Goal: Browse casually: Explore the website without a specific task or goal

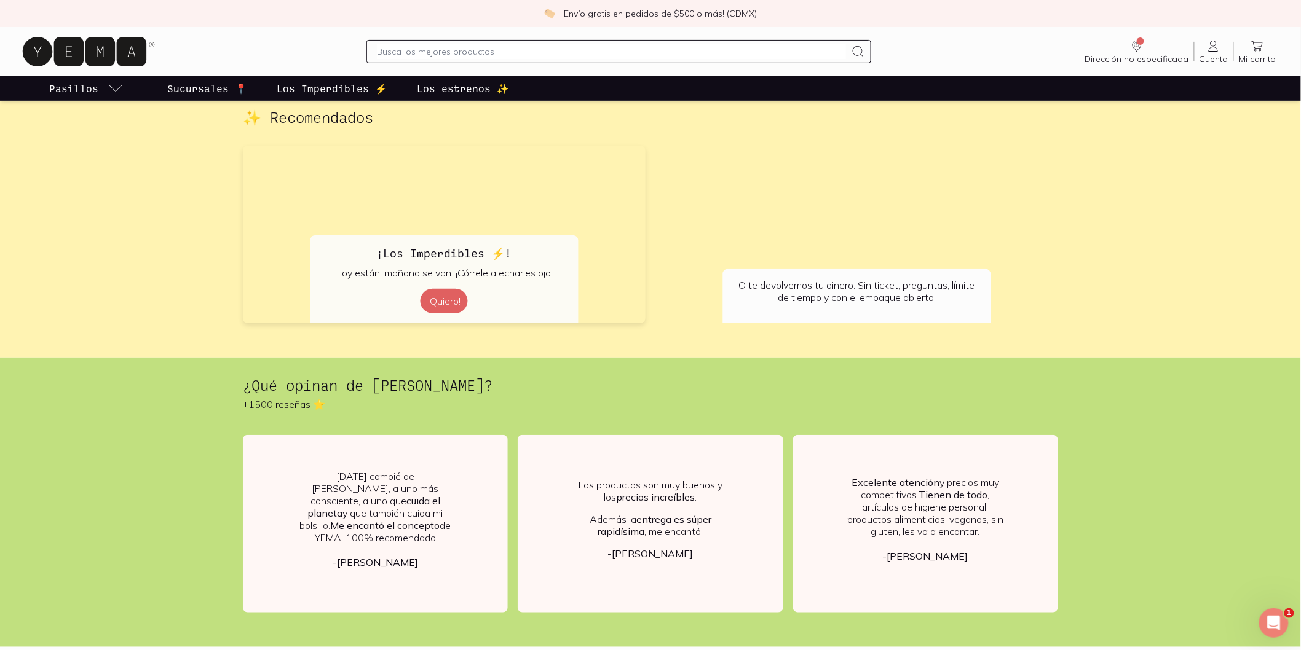
scroll to position [2390, 0]
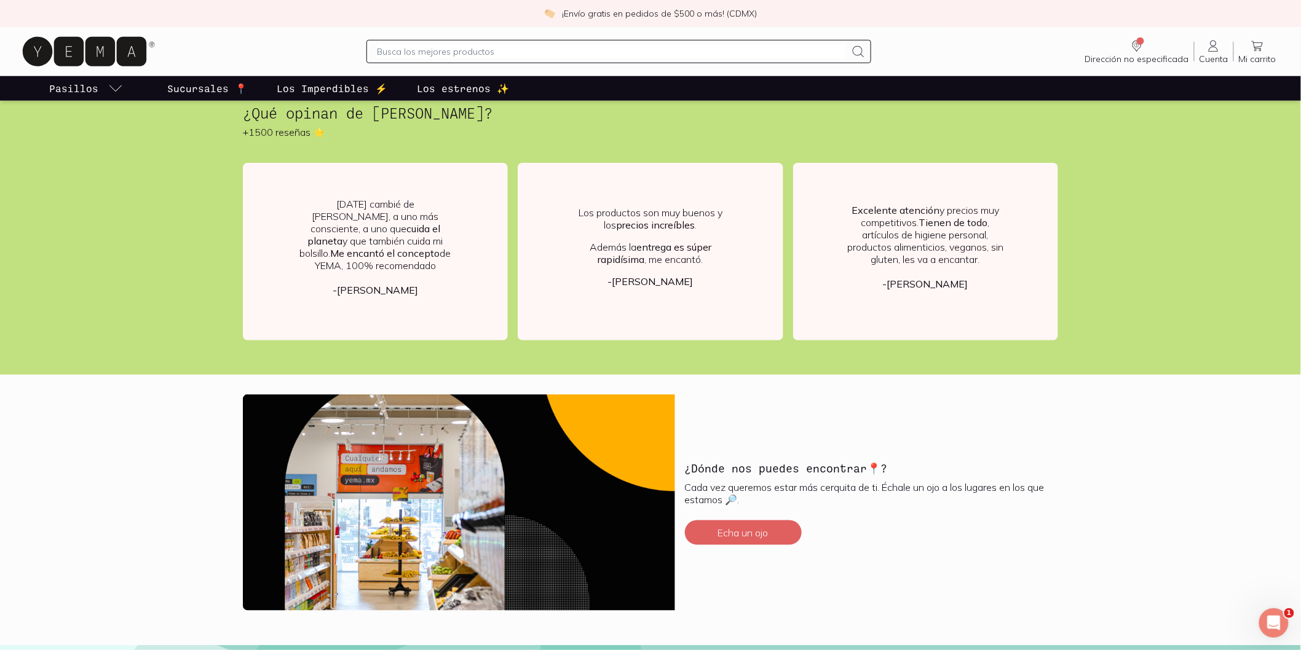
click at [299, 85] on p "Los Imperdibles ⚡️" at bounding box center [332, 88] width 111 height 15
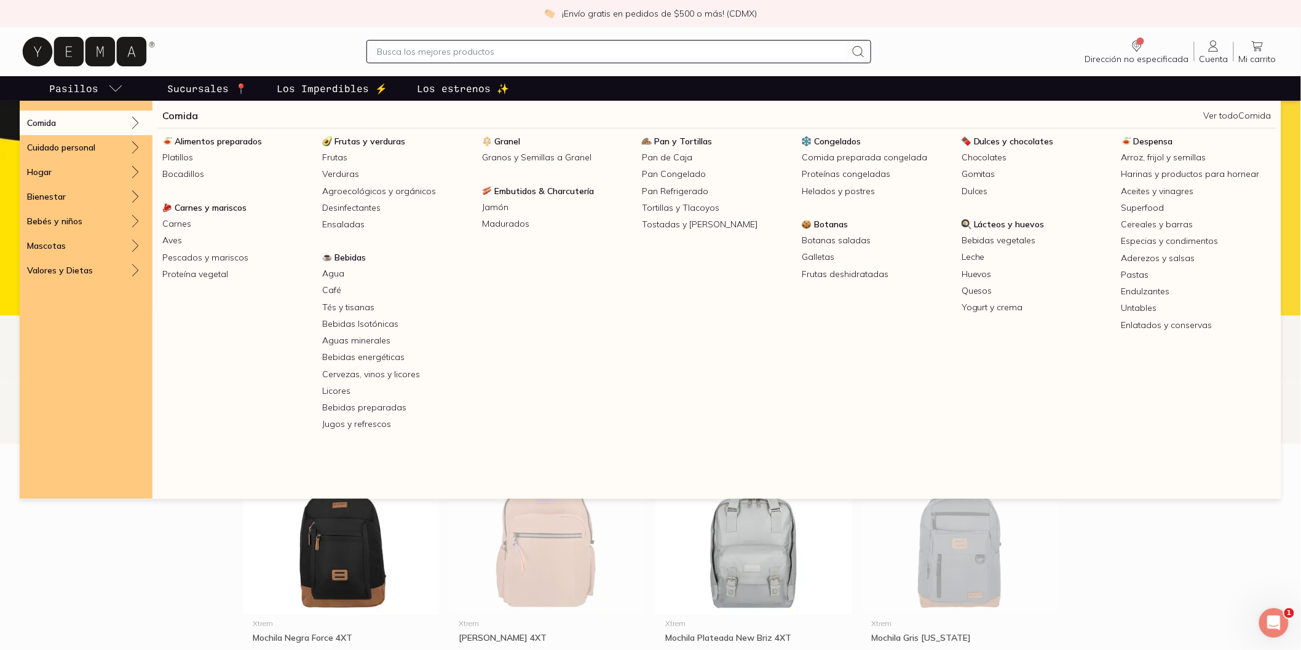
click at [81, 93] on p "Pasillos" at bounding box center [73, 88] width 49 height 15
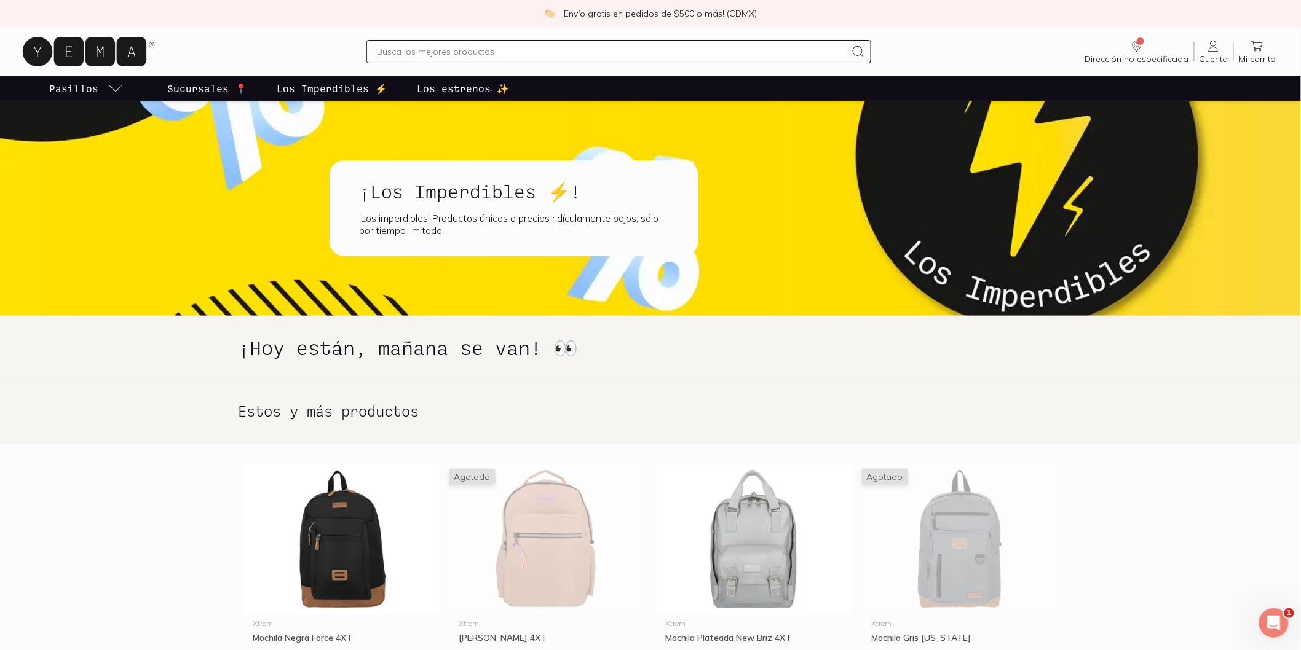
click at [168, 83] on p "Sucursales 📍" at bounding box center [207, 88] width 80 height 15
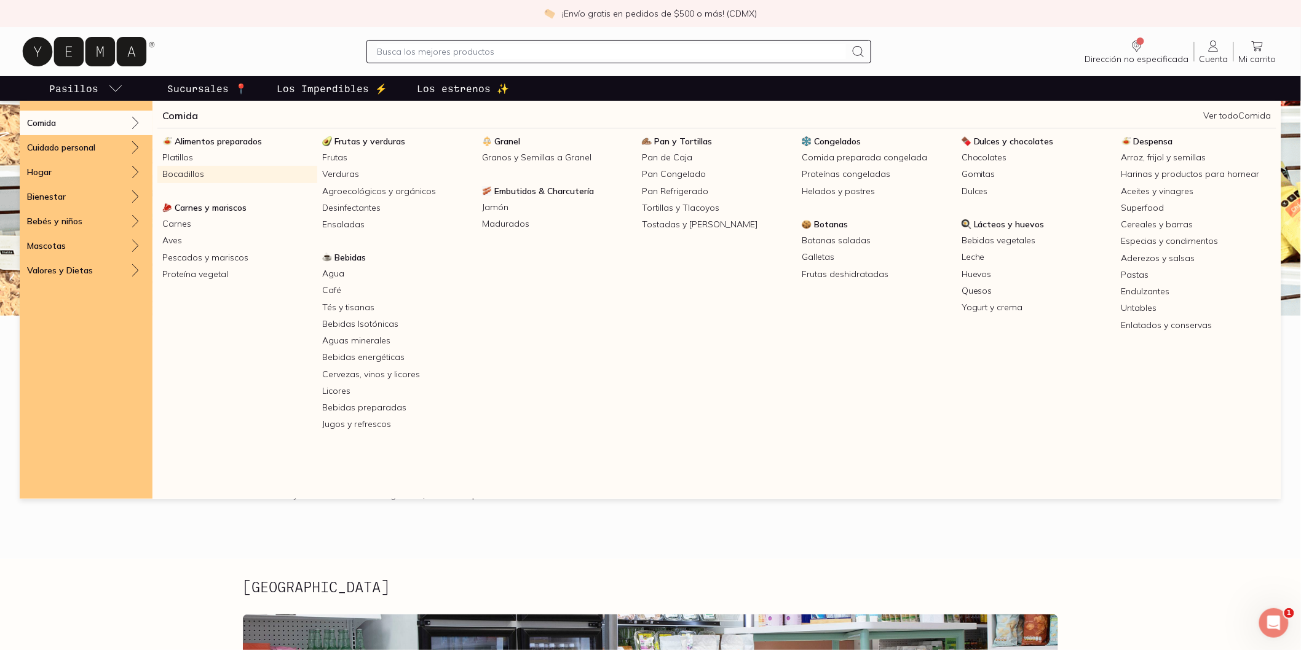
click at [227, 173] on link "Bocadillos" at bounding box center [237, 174] width 160 height 17
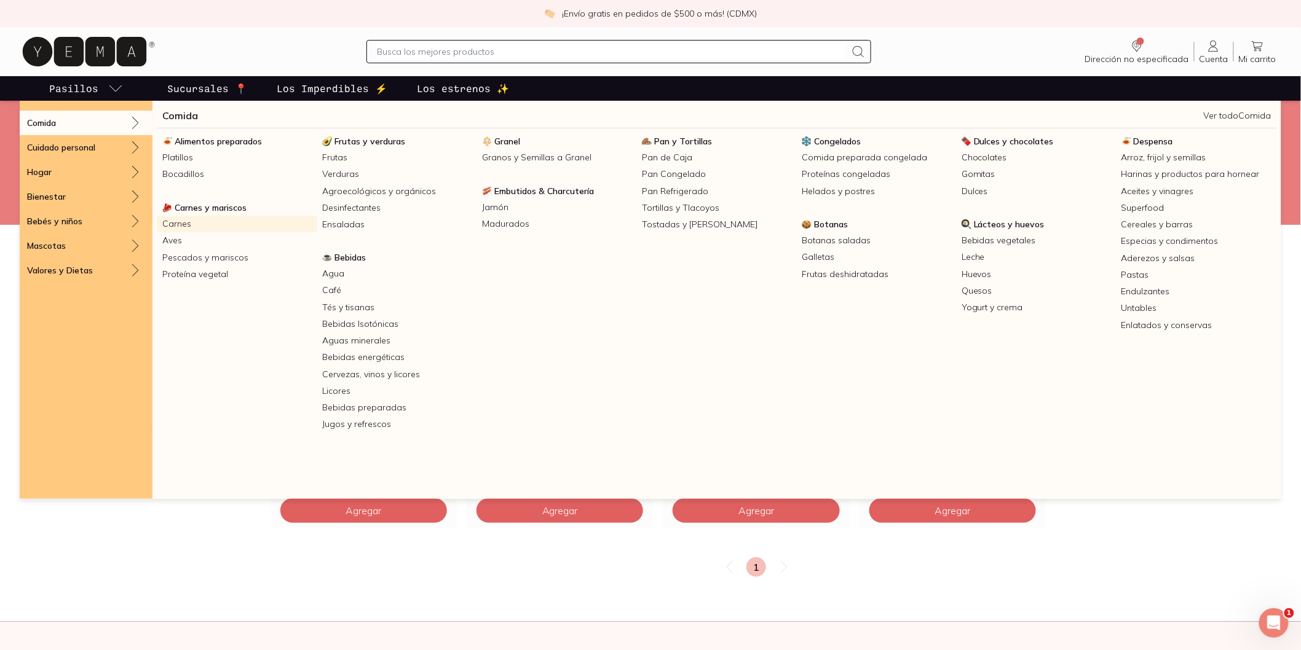
click at [204, 223] on link "Carnes" at bounding box center [237, 224] width 160 height 17
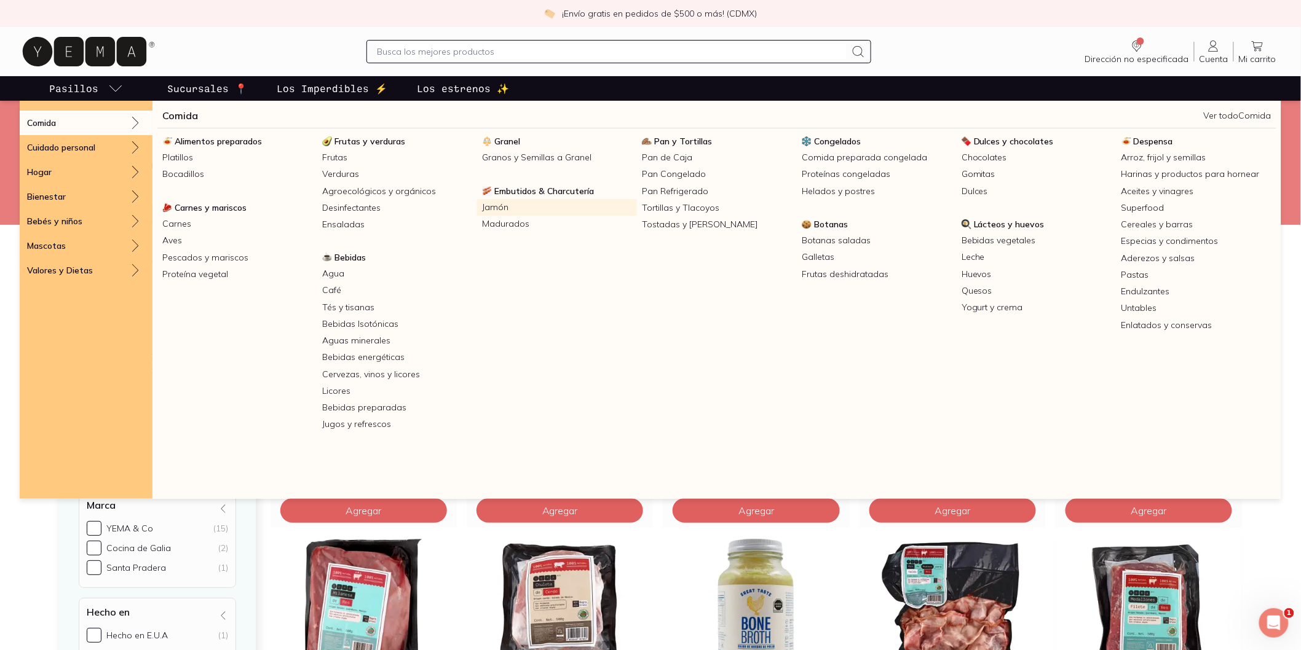
click at [518, 208] on link "Jamón" at bounding box center [557, 207] width 160 height 17
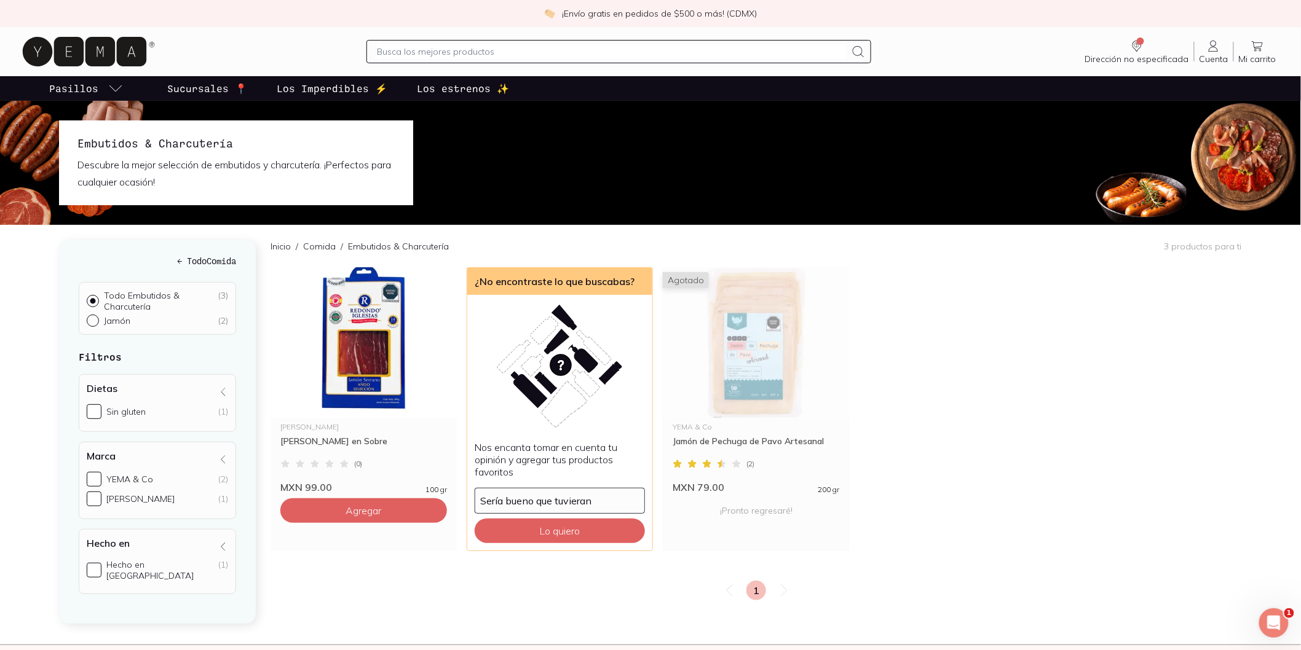
click at [219, 89] on p "Sucursales 📍" at bounding box center [207, 88] width 80 height 15
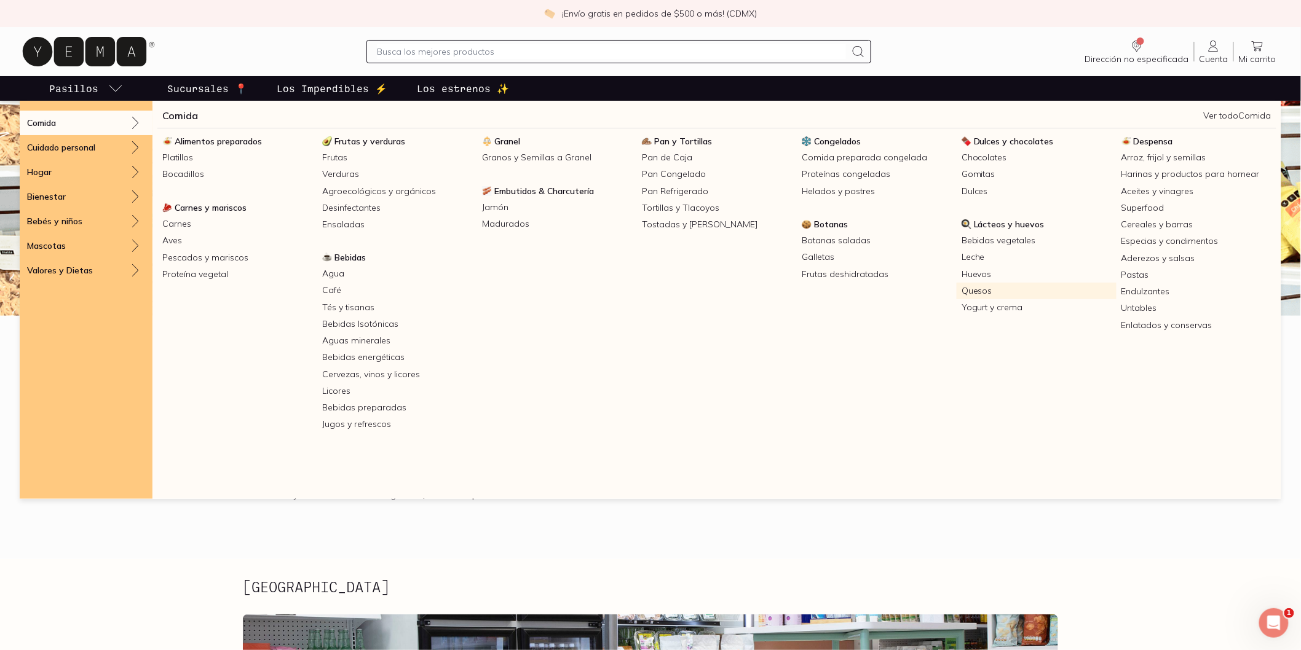
click at [976, 293] on link "Quesos" at bounding box center [1037, 291] width 160 height 17
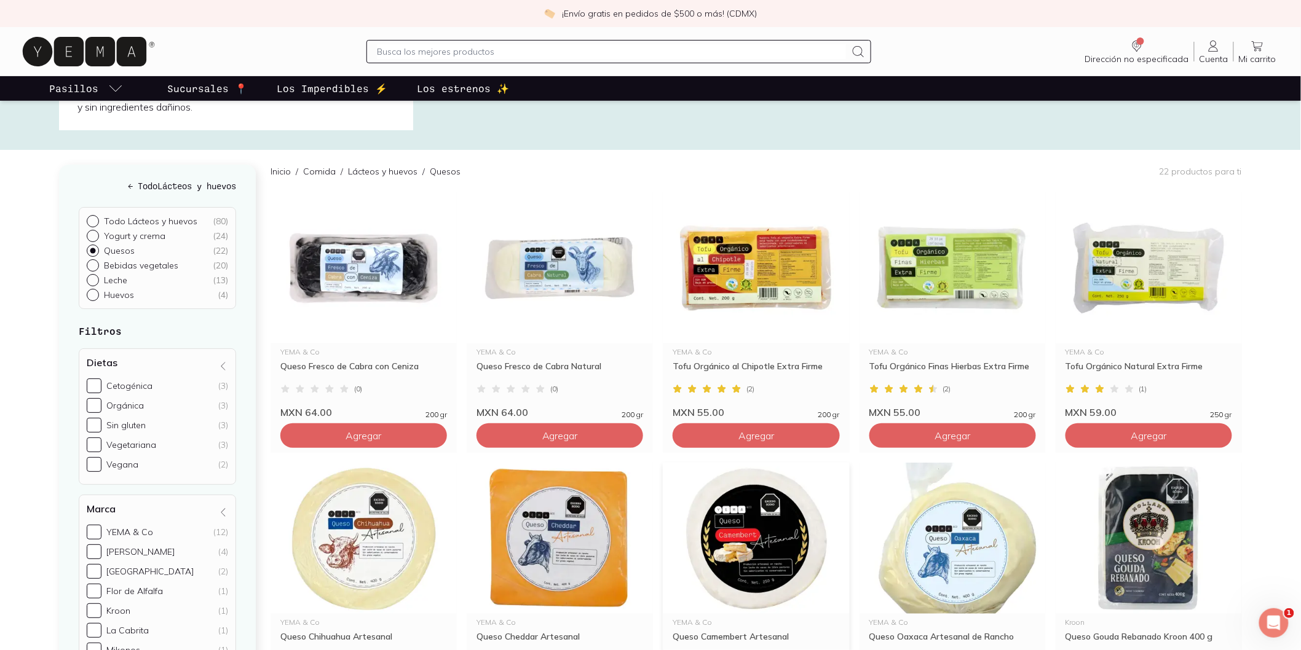
scroll to position [68, 0]
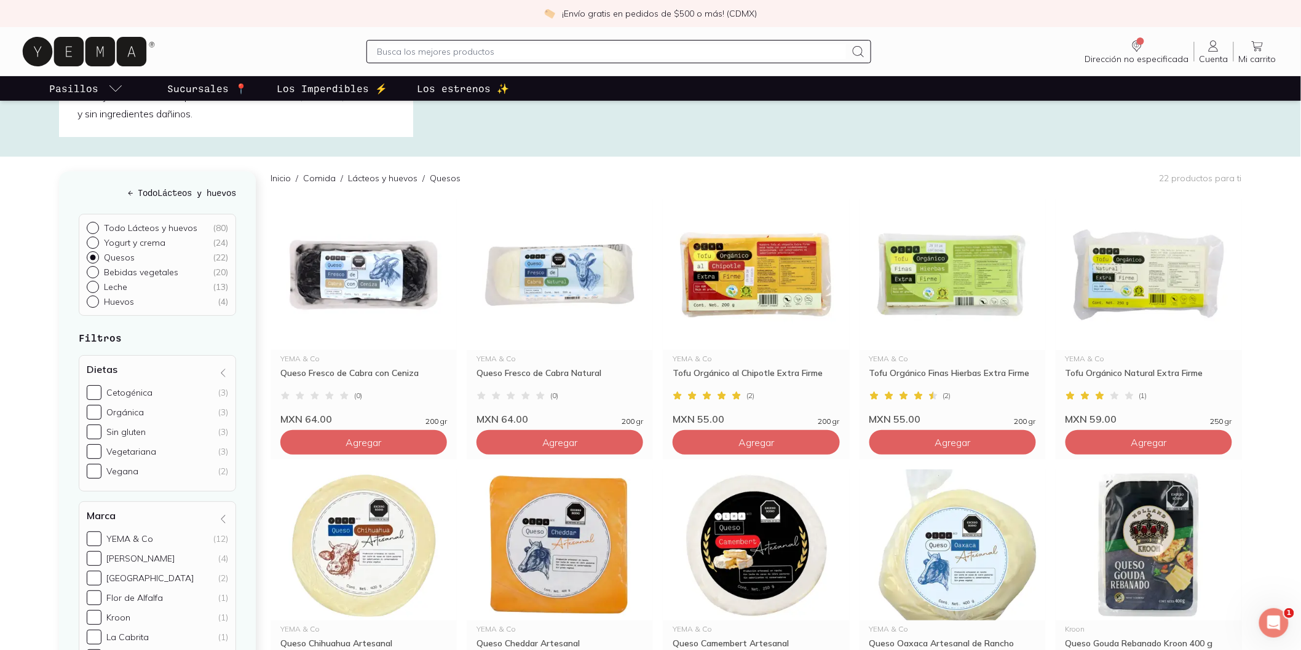
click at [300, 86] on p "Los Imperdibles ⚡️" at bounding box center [332, 88] width 111 height 15
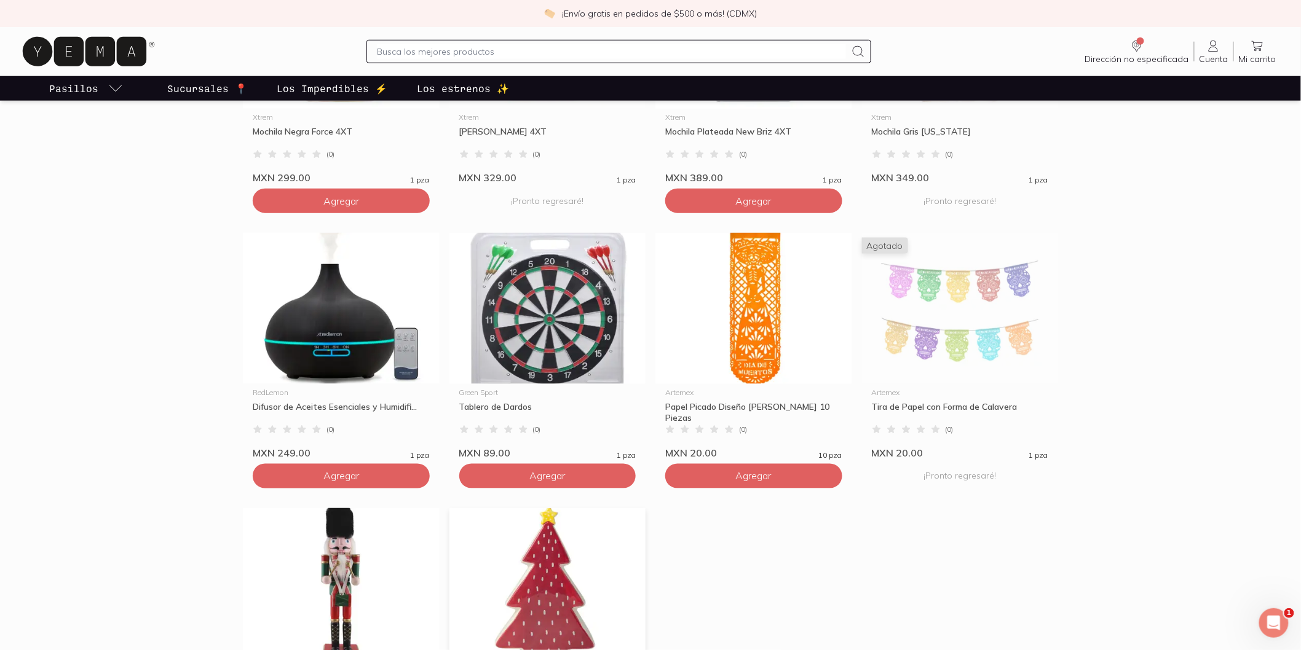
scroll to position [478, 0]
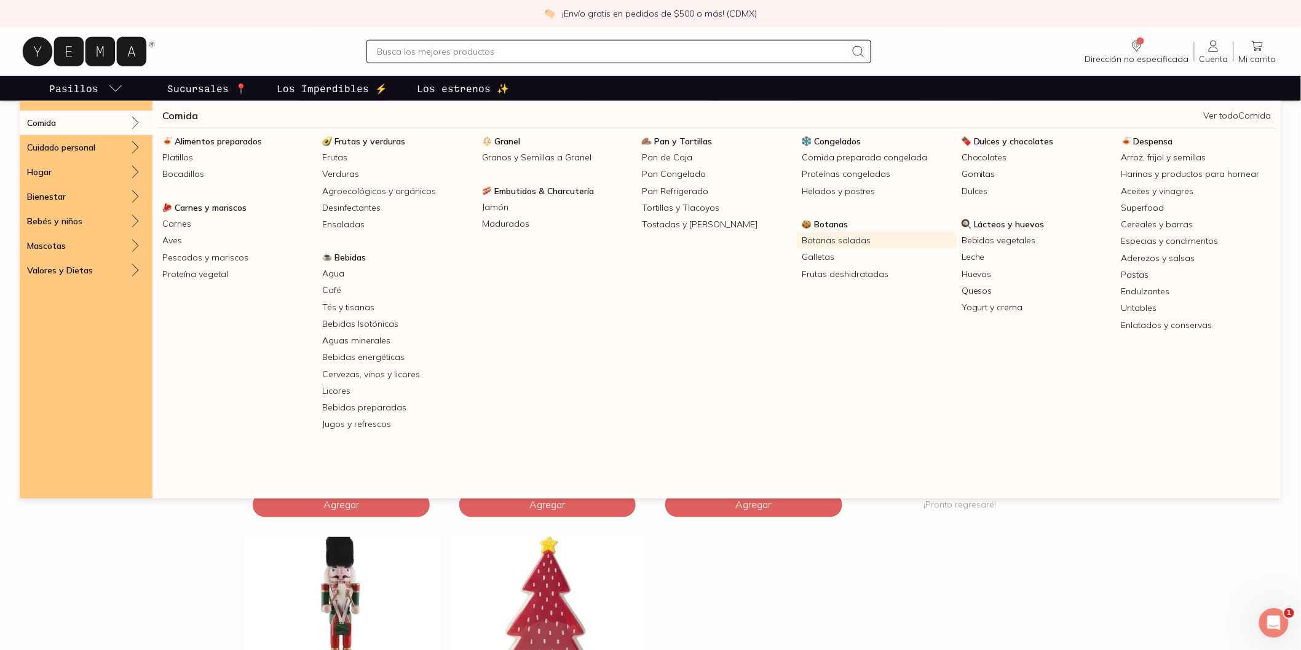
click at [832, 244] on link "Botanas saladas" at bounding box center [877, 240] width 160 height 17
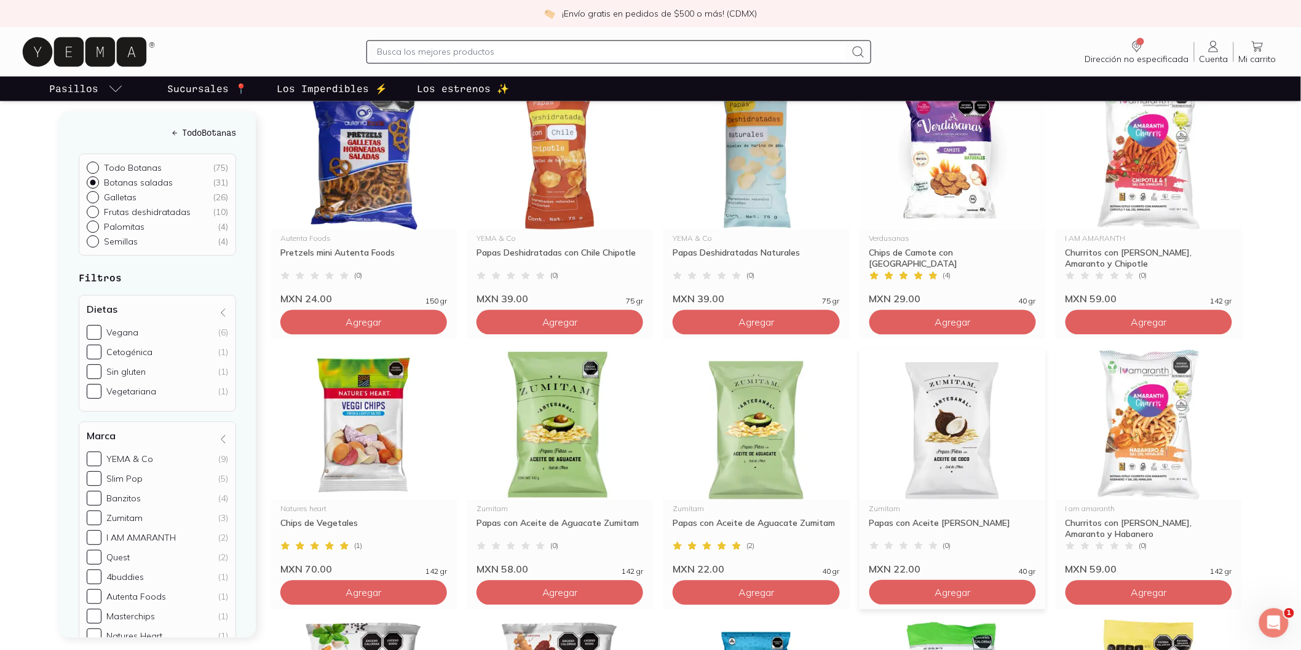
scroll to position [819, 0]
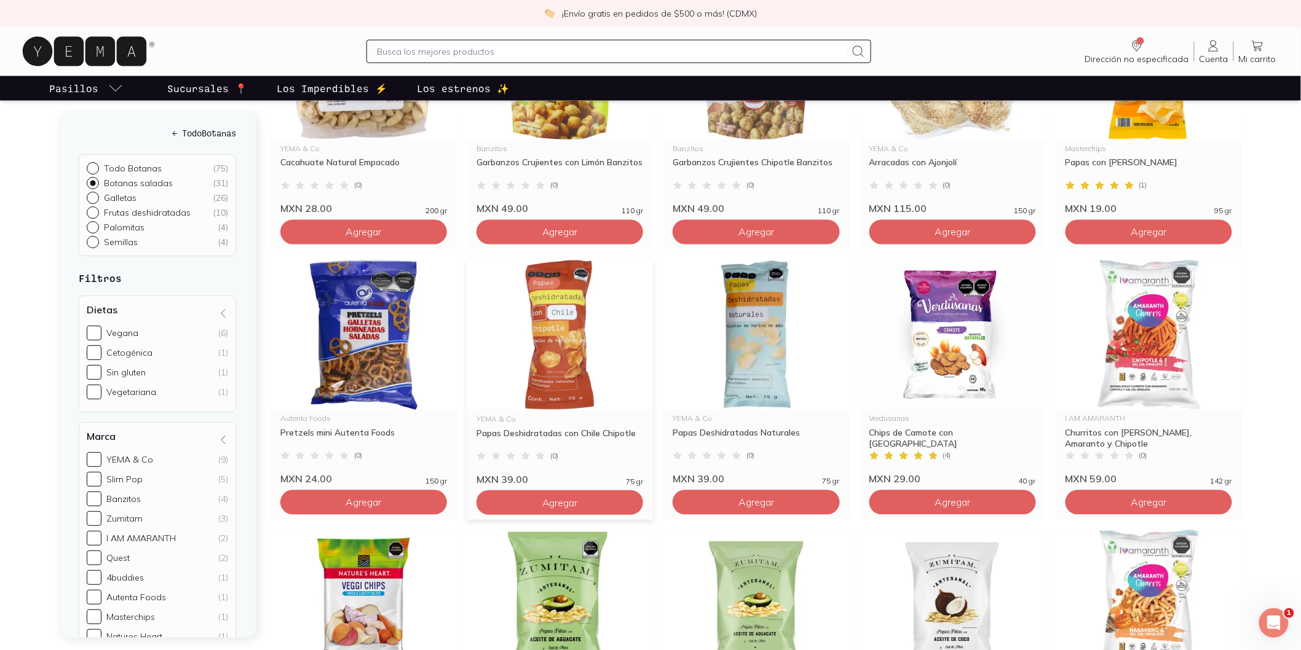
click at [576, 345] on img at bounding box center [560, 334] width 186 height 151
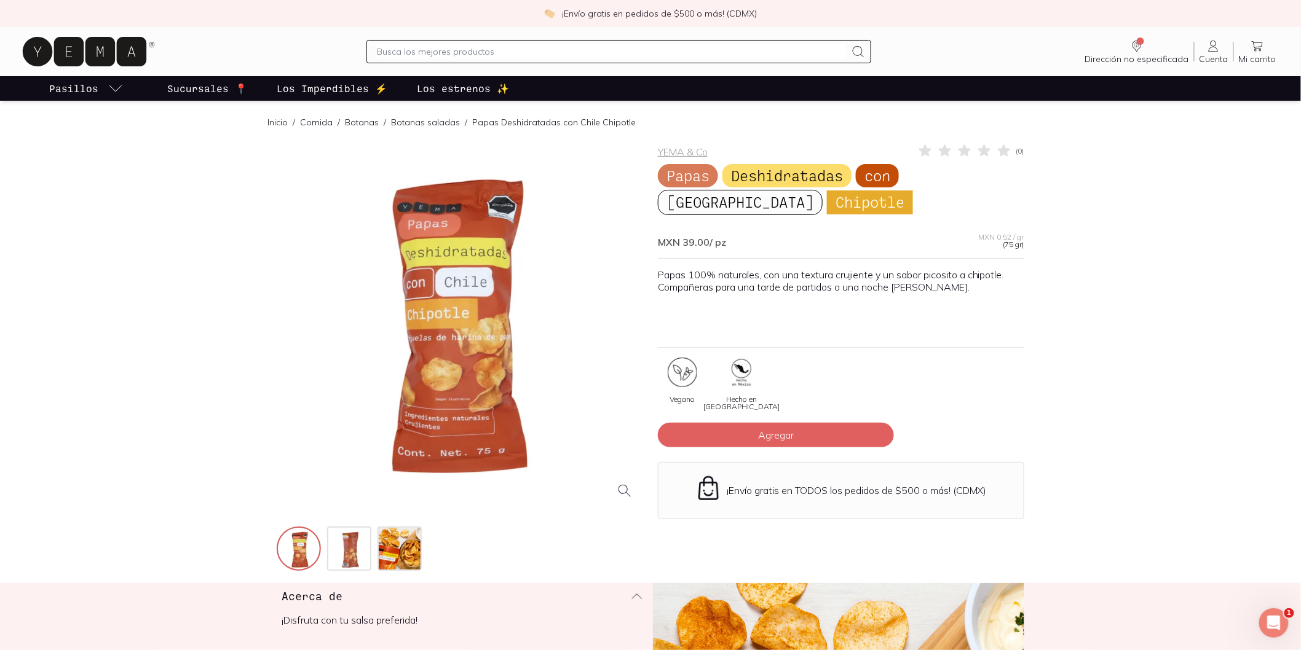
click at [519, 341] on div at bounding box center [460, 326] width 366 height 366
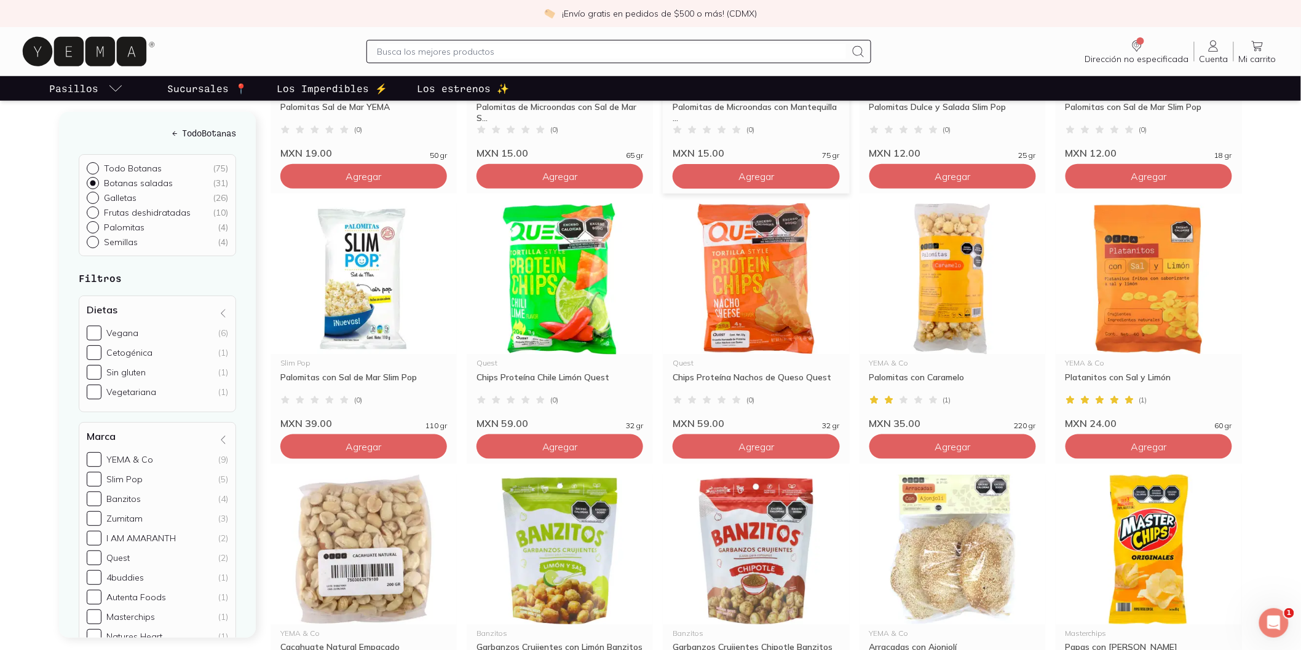
scroll to position [341, 0]
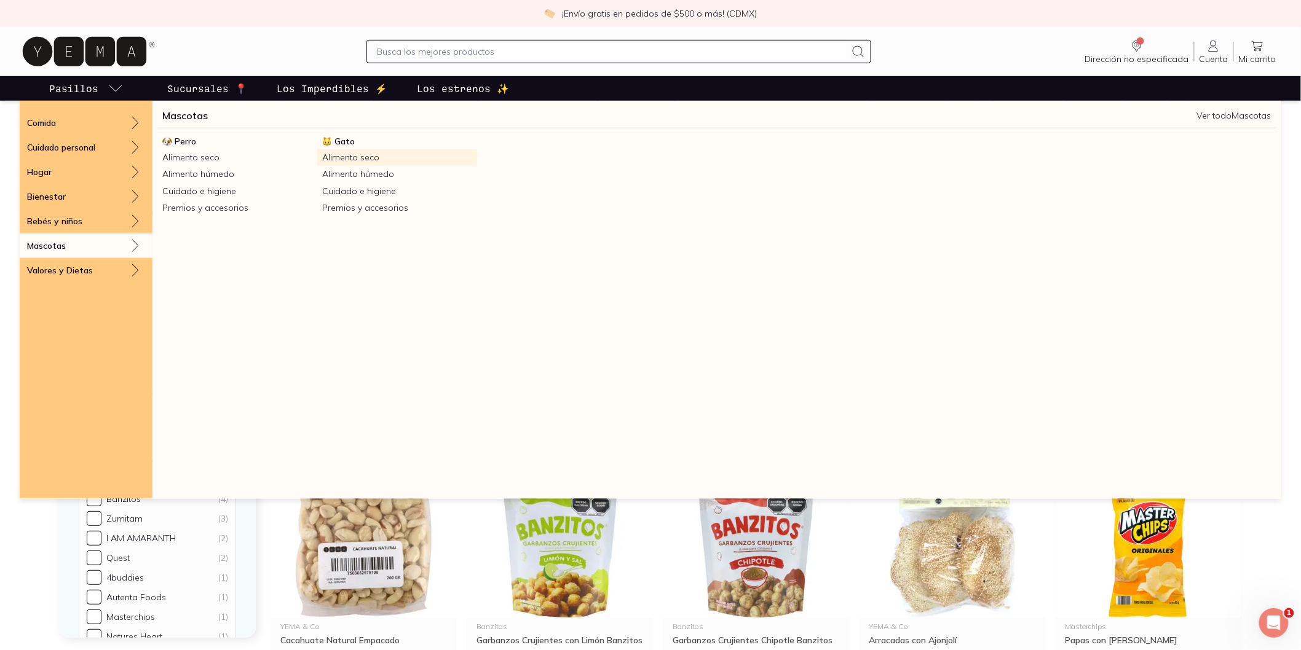
click at [352, 156] on link "Alimento seco" at bounding box center [397, 157] width 160 height 17
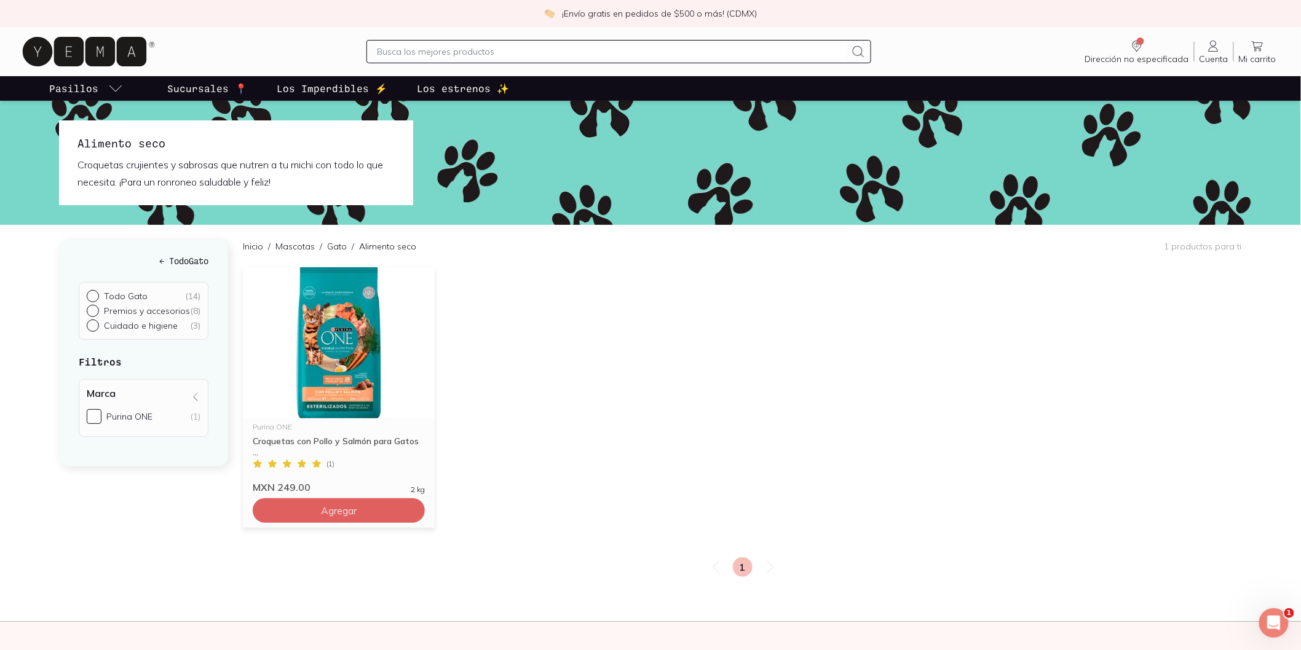
click at [337, 370] on img at bounding box center [339, 342] width 192 height 151
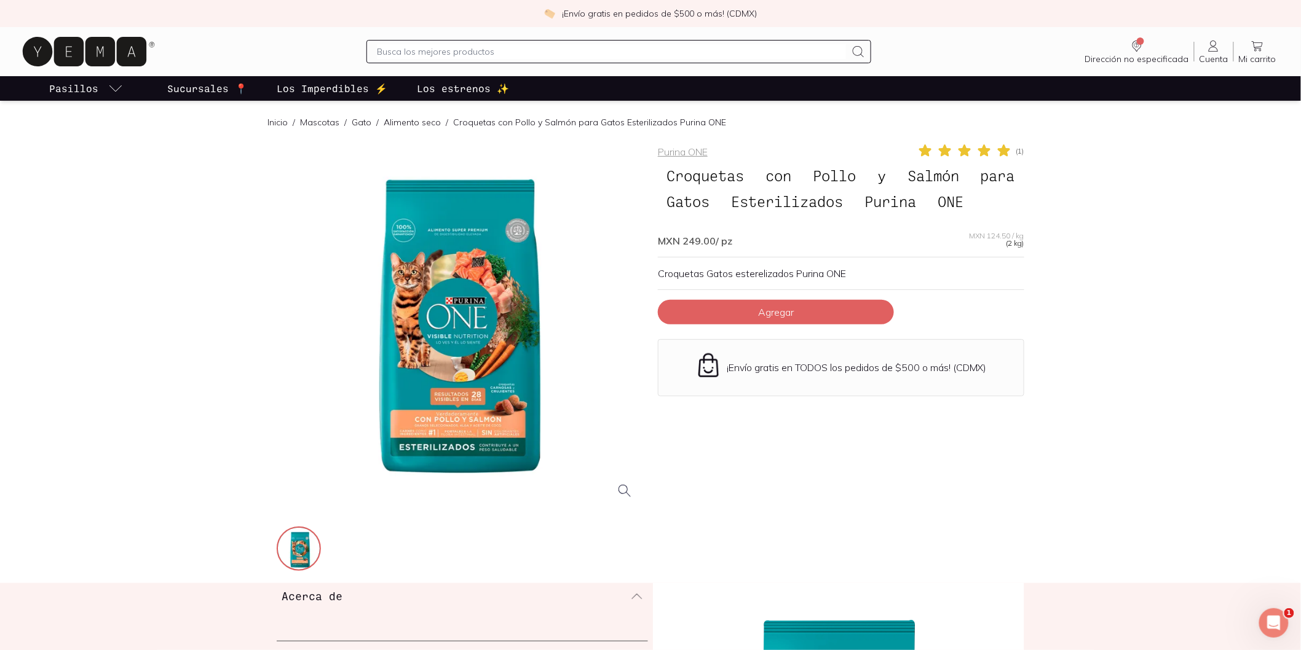
click at [493, 290] on div at bounding box center [460, 326] width 366 height 366
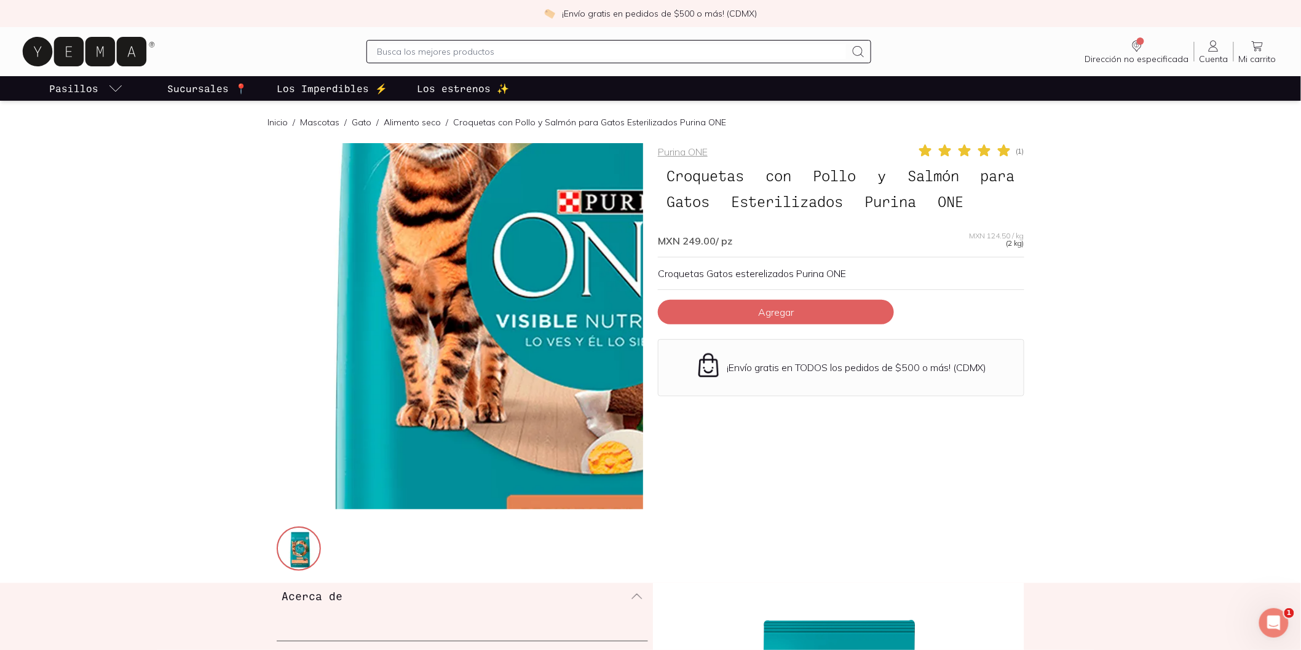
click at [398, 342] on img at bounding box center [604, 286] width 1229 height 1229
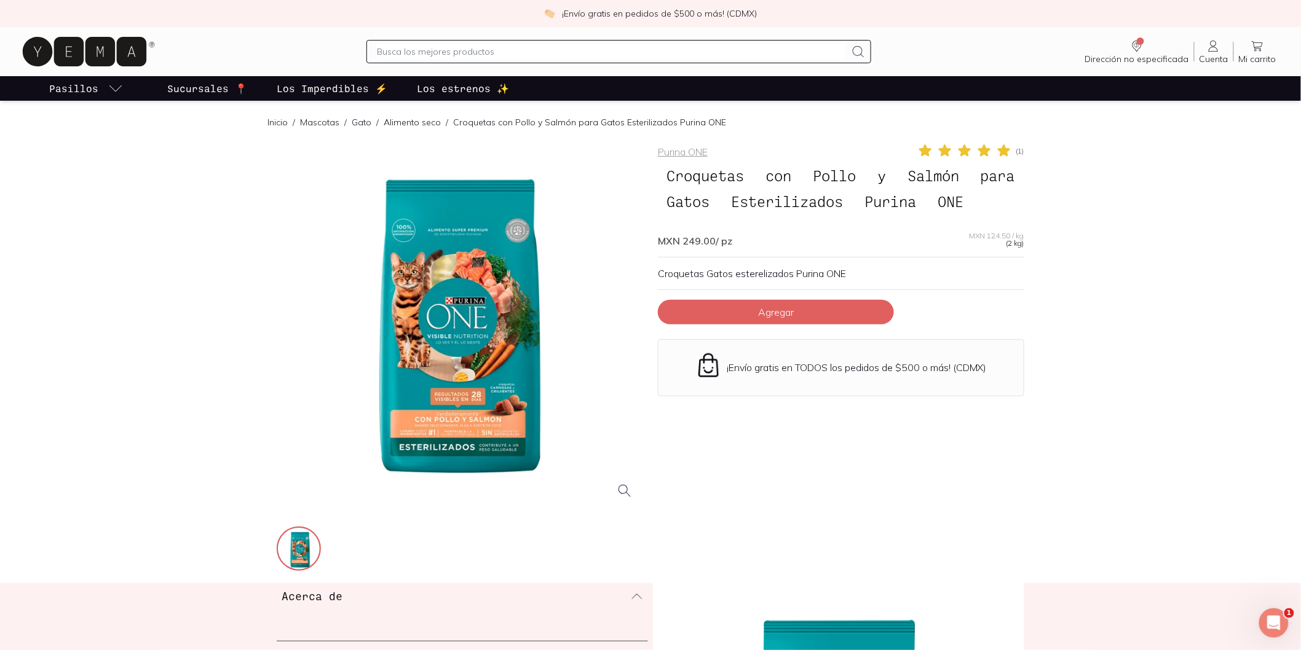
click at [508, 332] on div at bounding box center [460, 326] width 366 height 366
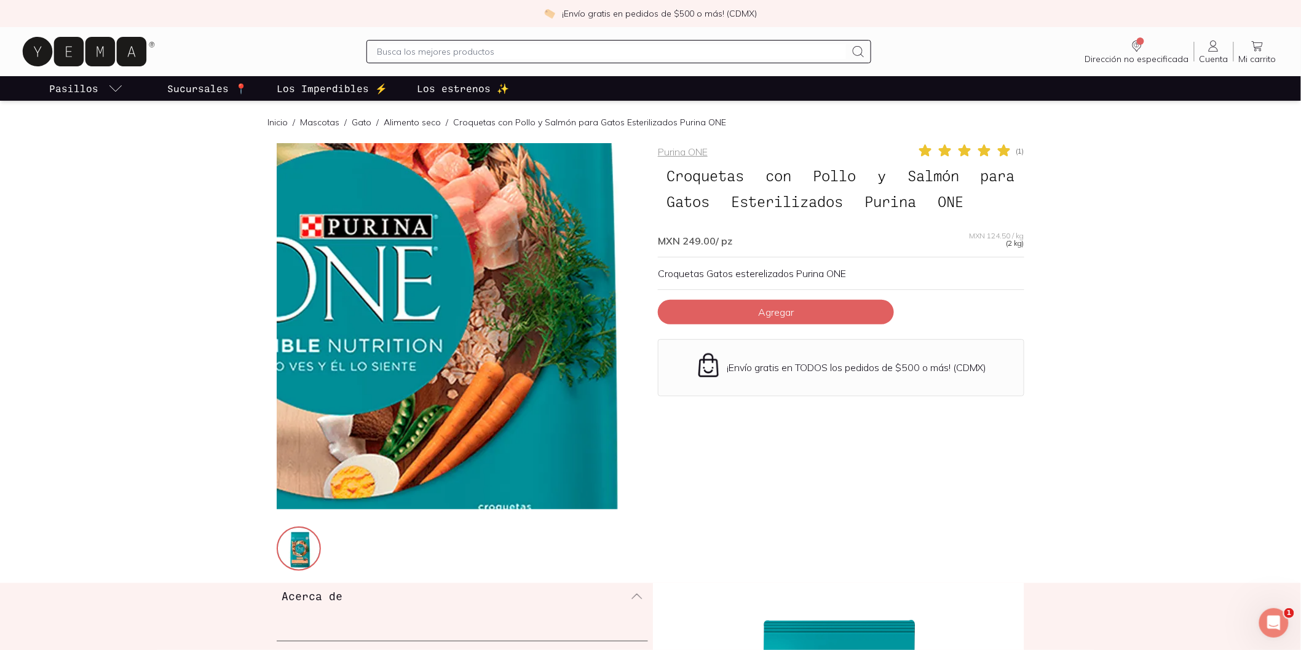
click at [508, 332] on img at bounding box center [347, 311] width 1229 height 1229
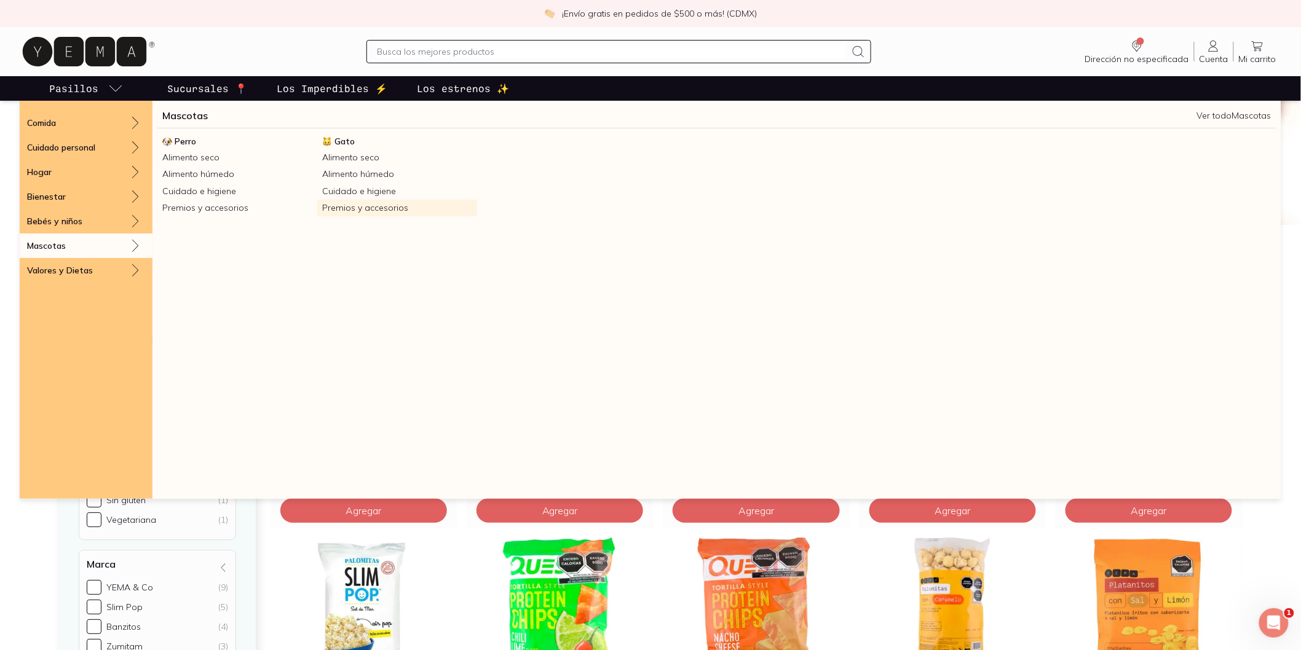
click at [383, 210] on link "Premios y accesorios" at bounding box center [397, 208] width 160 height 17
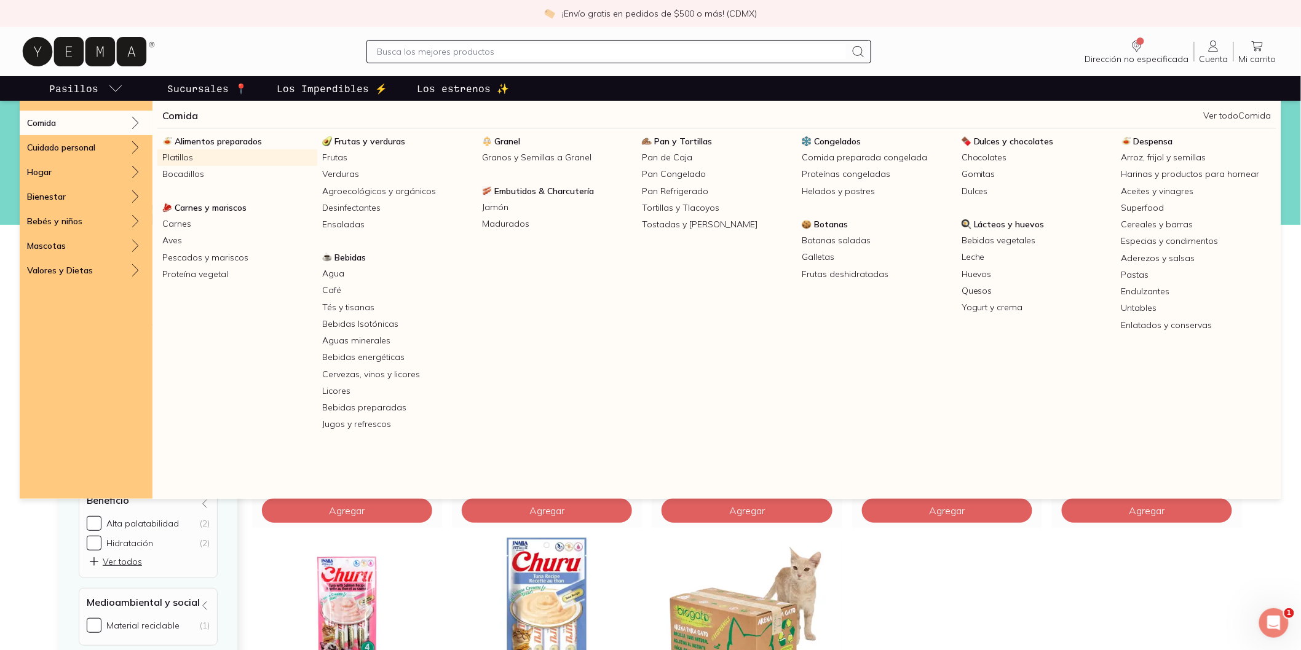
click at [247, 155] on link "Platillos" at bounding box center [237, 157] width 160 height 17
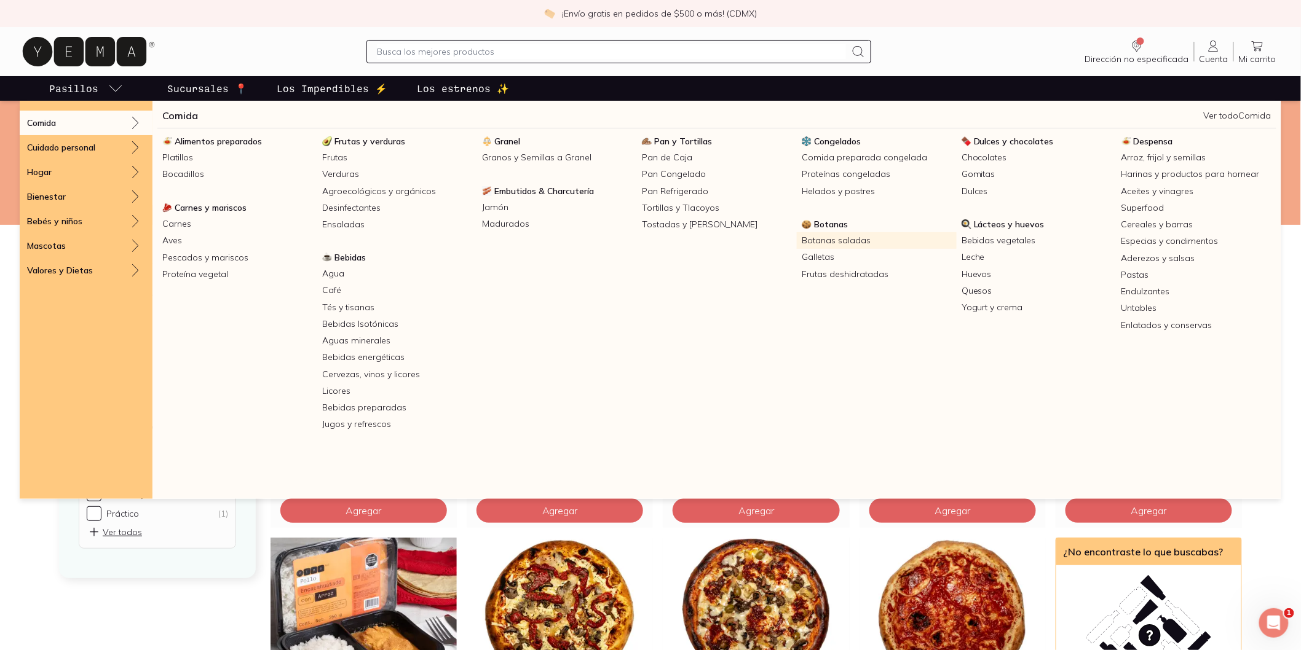
click at [843, 245] on link "Botanas saladas" at bounding box center [877, 240] width 160 height 17
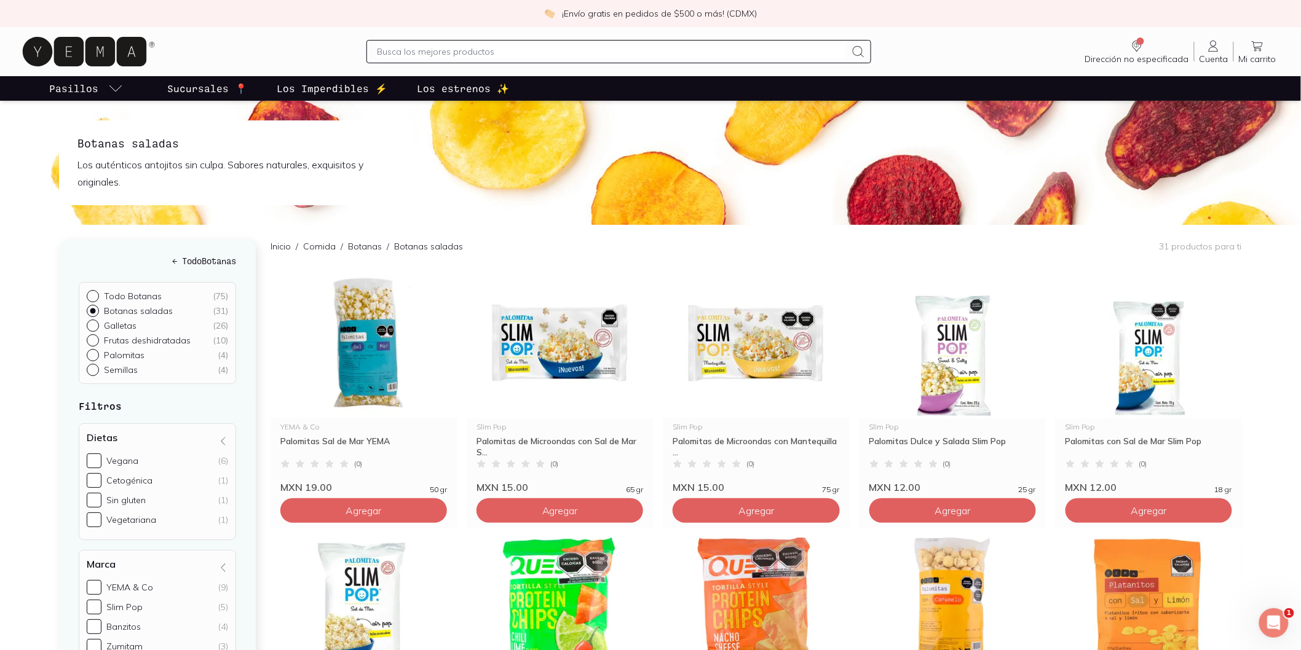
click at [144, 299] on p "Todo Botanas" at bounding box center [133, 296] width 58 height 11
click at [97, 299] on input "Todo Botanas ( 75 )" at bounding box center [92, 295] width 10 height 10
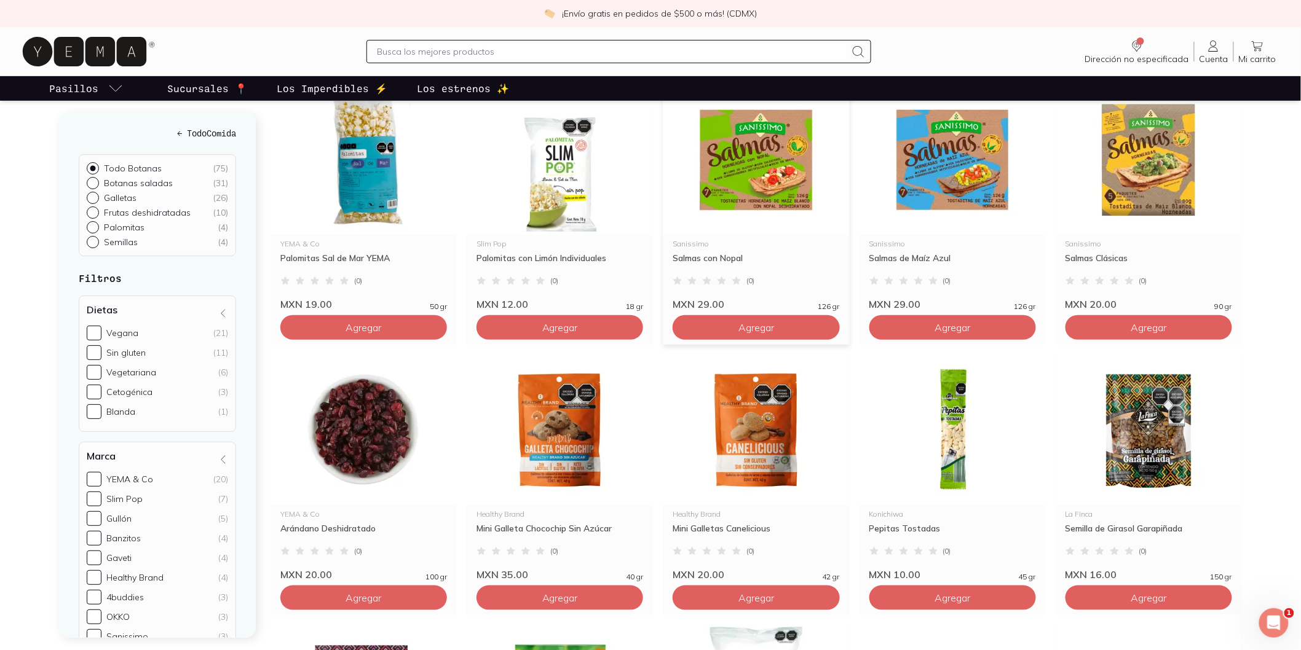
scroll to position [273, 0]
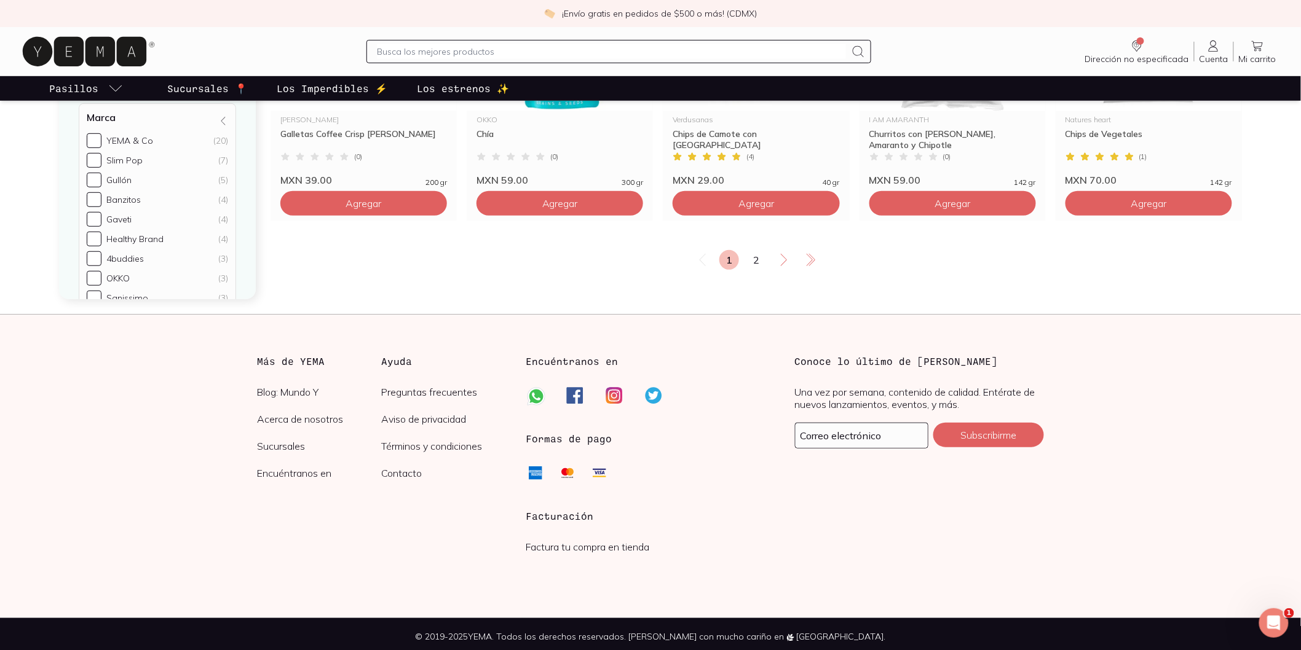
click at [750, 259] on link "2" at bounding box center [756, 260] width 20 height 20
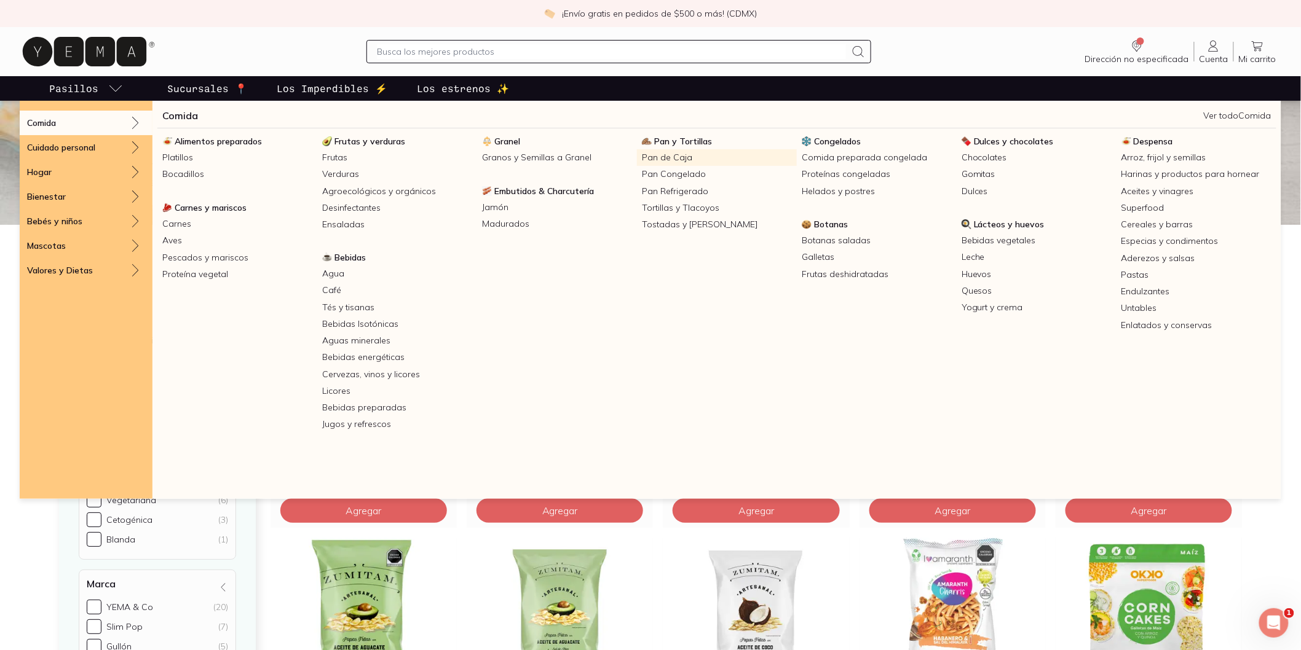
click at [704, 160] on link "Pan de Caja" at bounding box center [717, 157] width 160 height 17
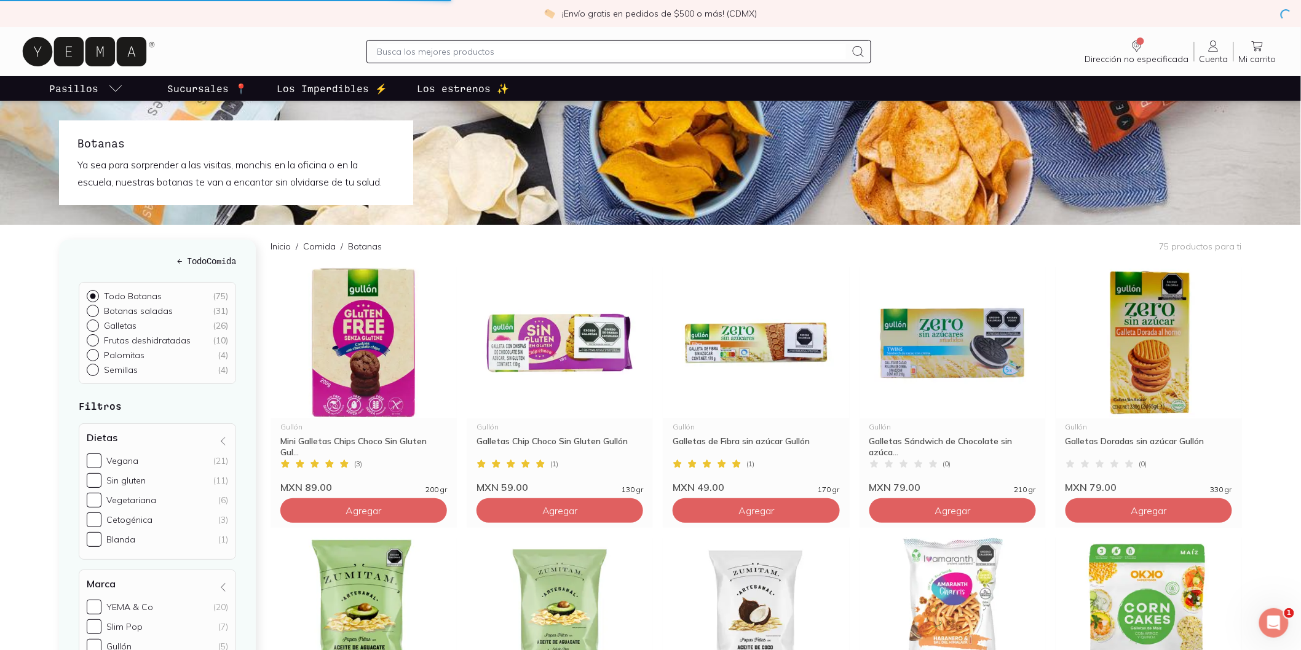
radio input "true"
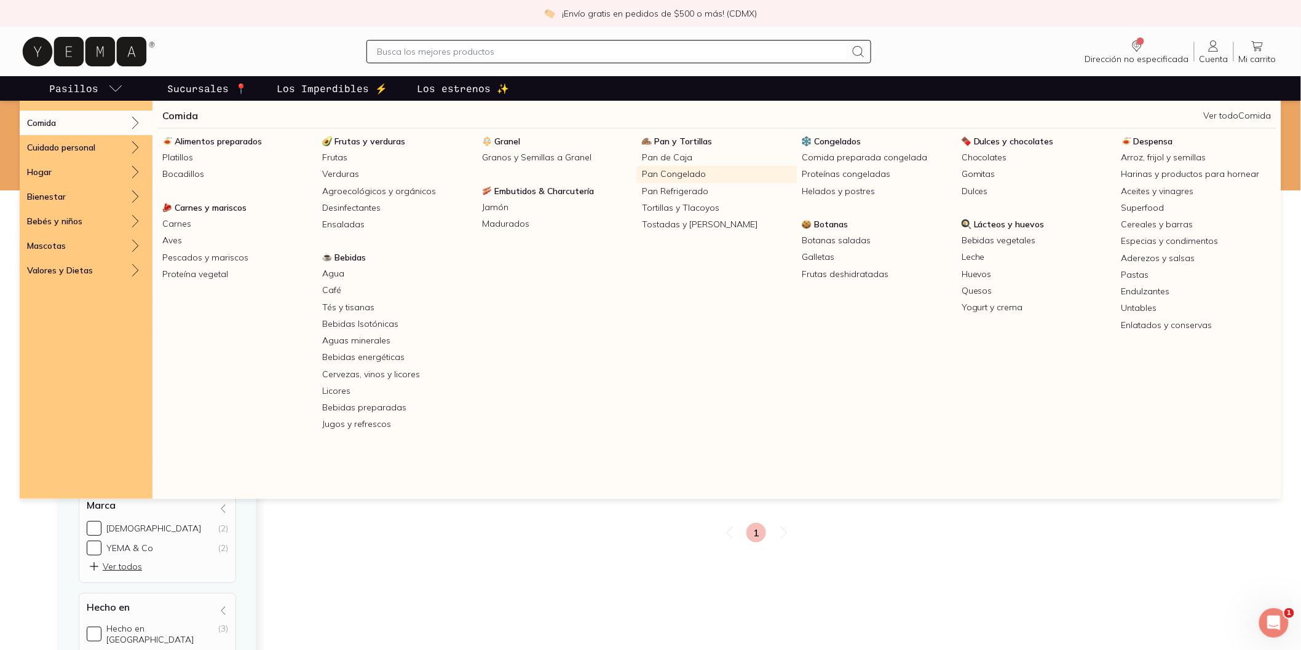
click at [668, 179] on link "Pan Congelado" at bounding box center [717, 174] width 160 height 17
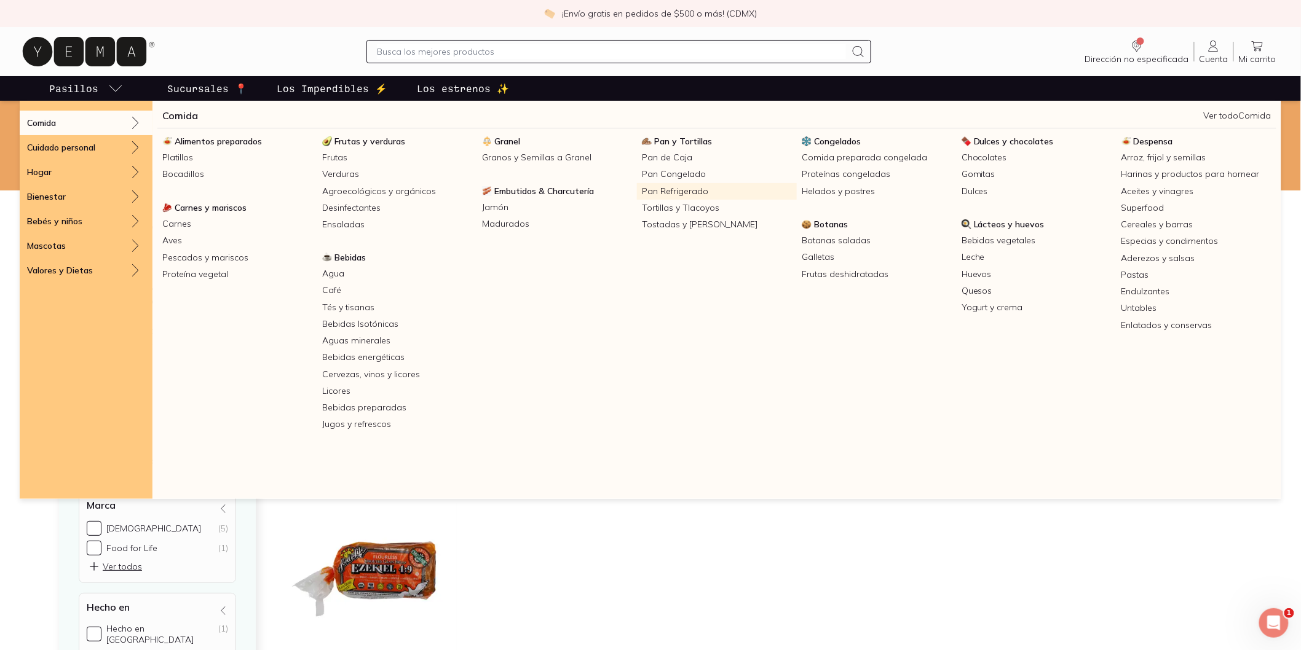
click at [681, 191] on link "Pan Refrigerado" at bounding box center [717, 191] width 160 height 17
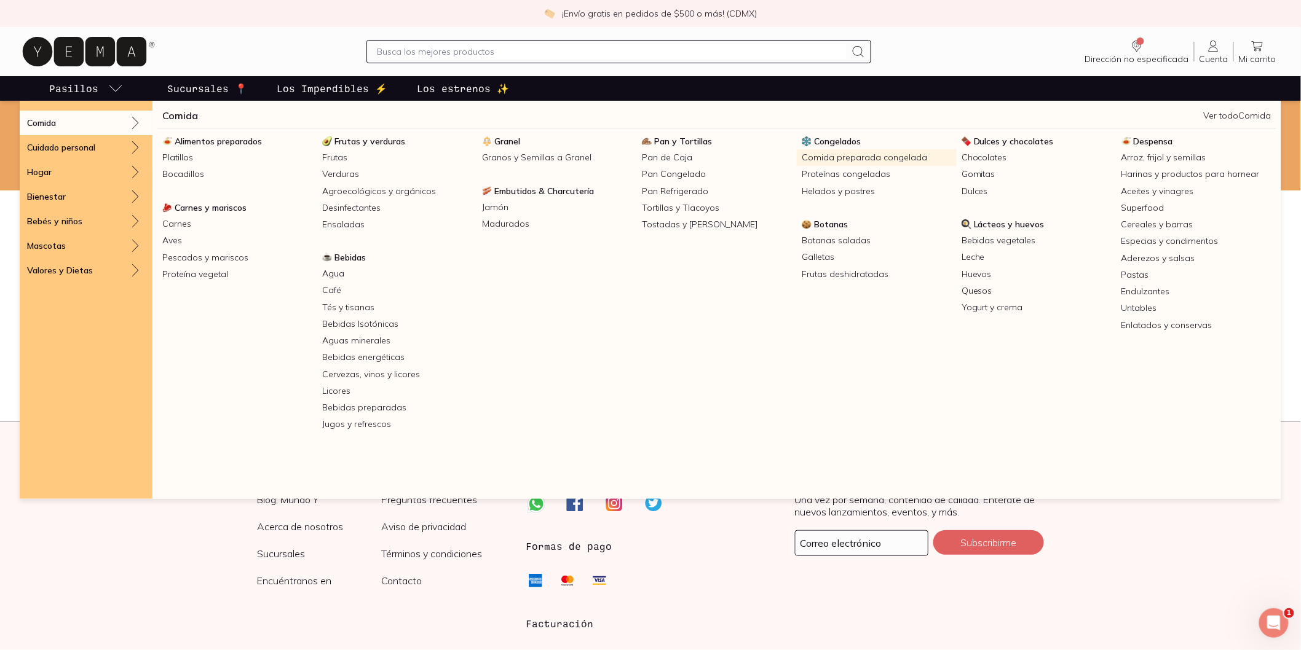
click at [882, 158] on link "Comida preparada congelada" at bounding box center [877, 157] width 160 height 17
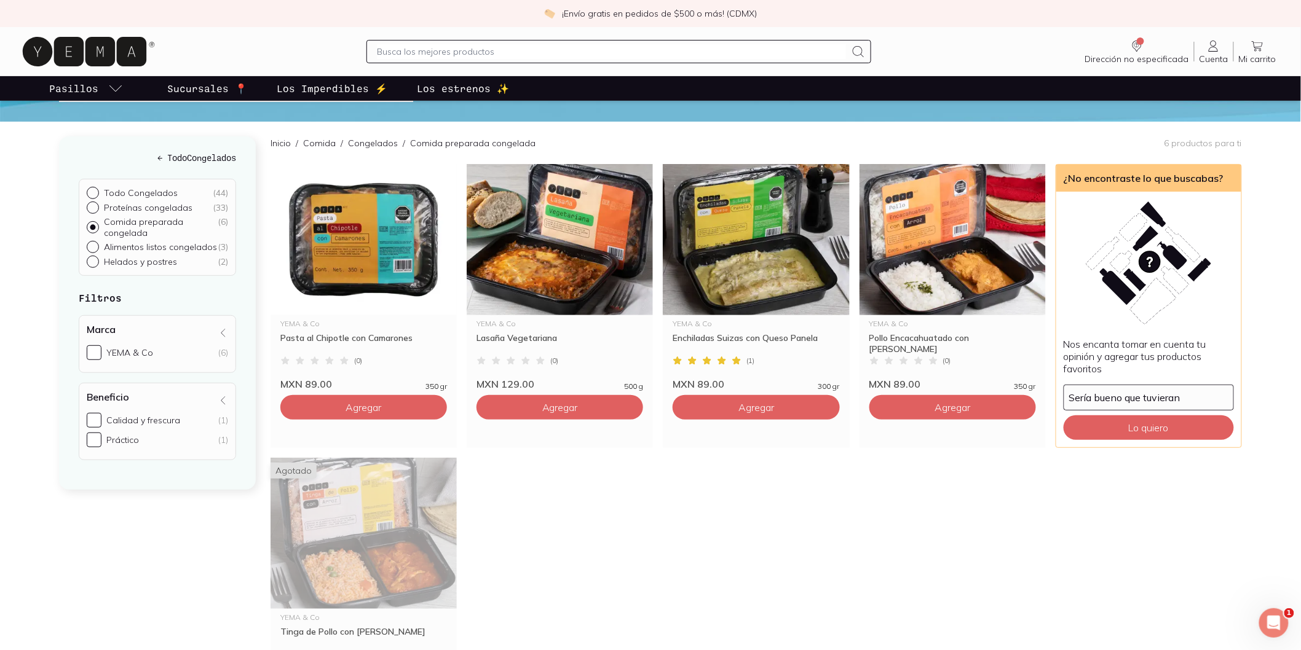
scroll to position [68, 0]
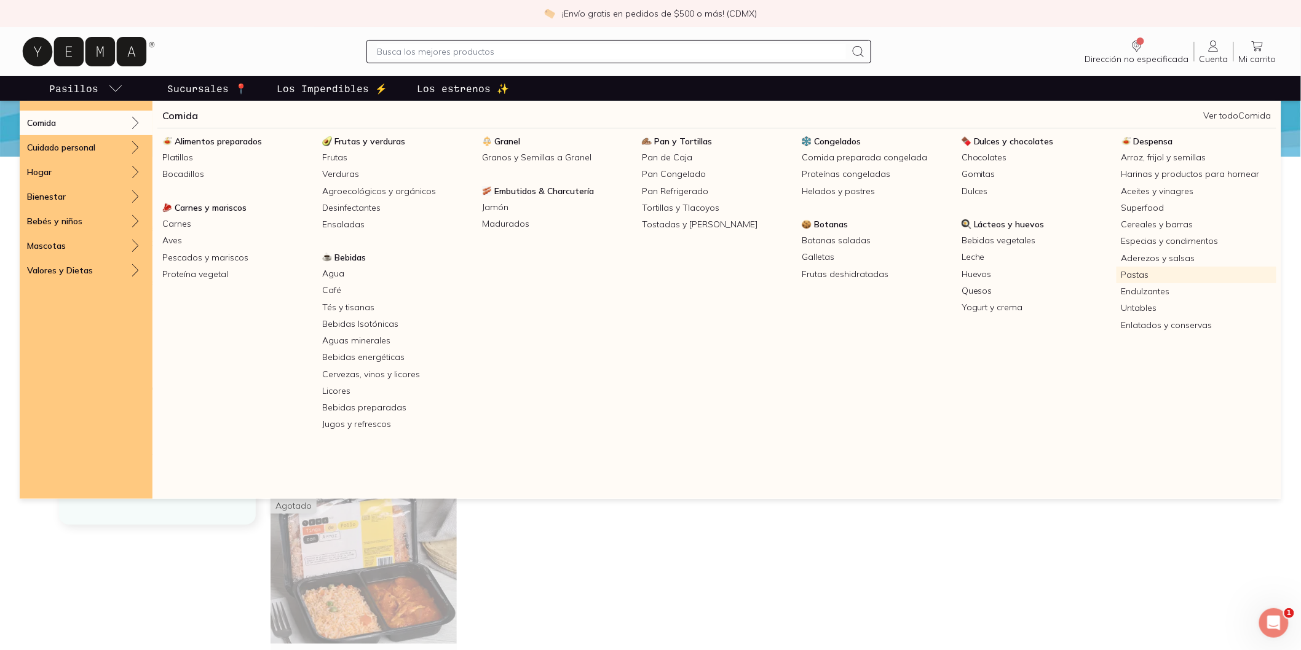
click at [1169, 274] on link "Pastas" at bounding box center [1196, 275] width 160 height 17
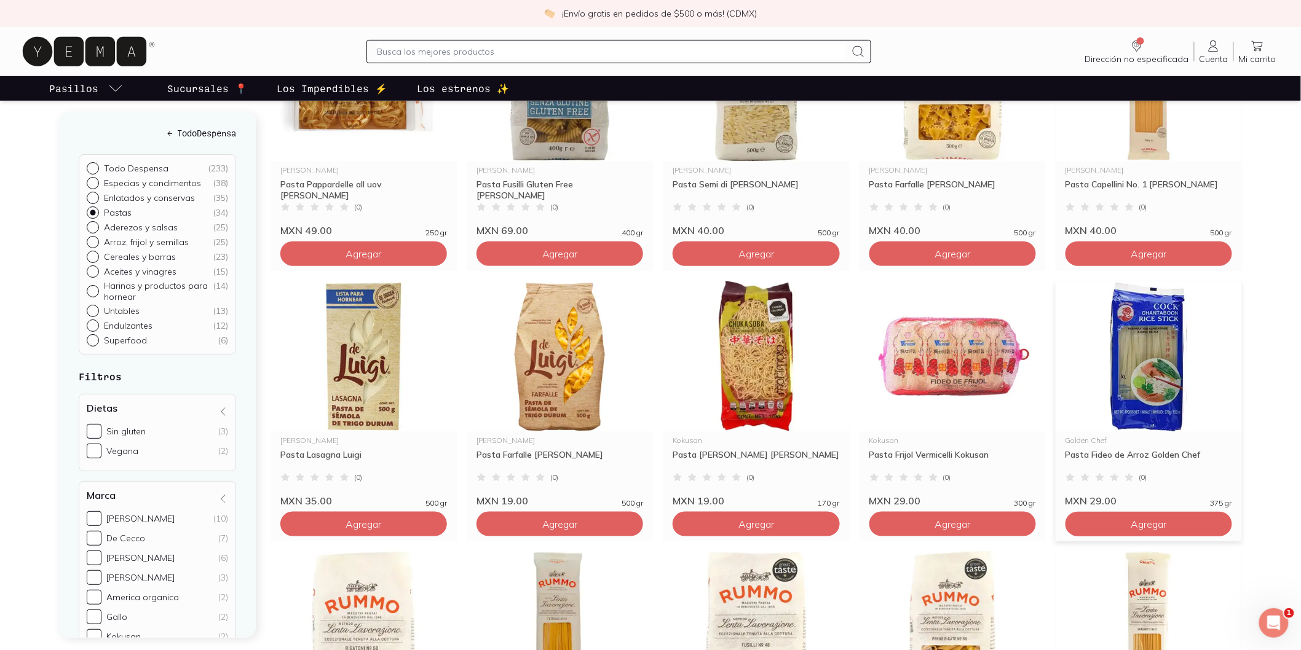
scroll to position [273, 0]
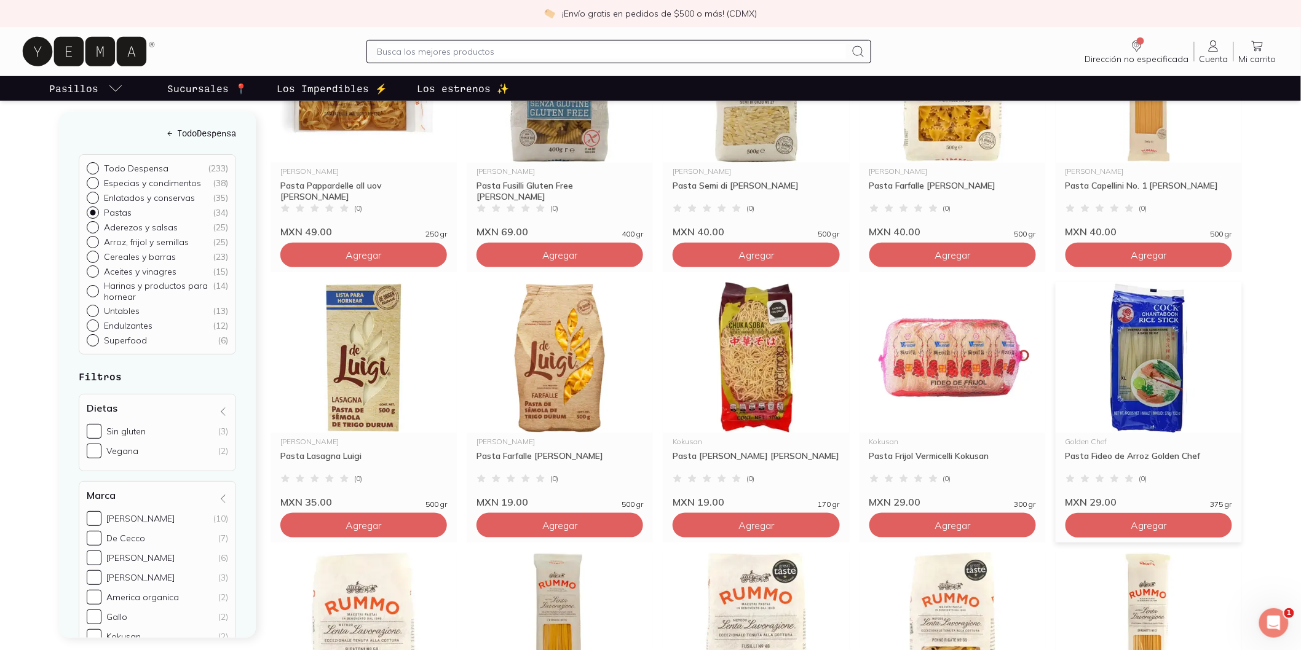
click at [1164, 355] on img at bounding box center [1149, 357] width 186 height 151
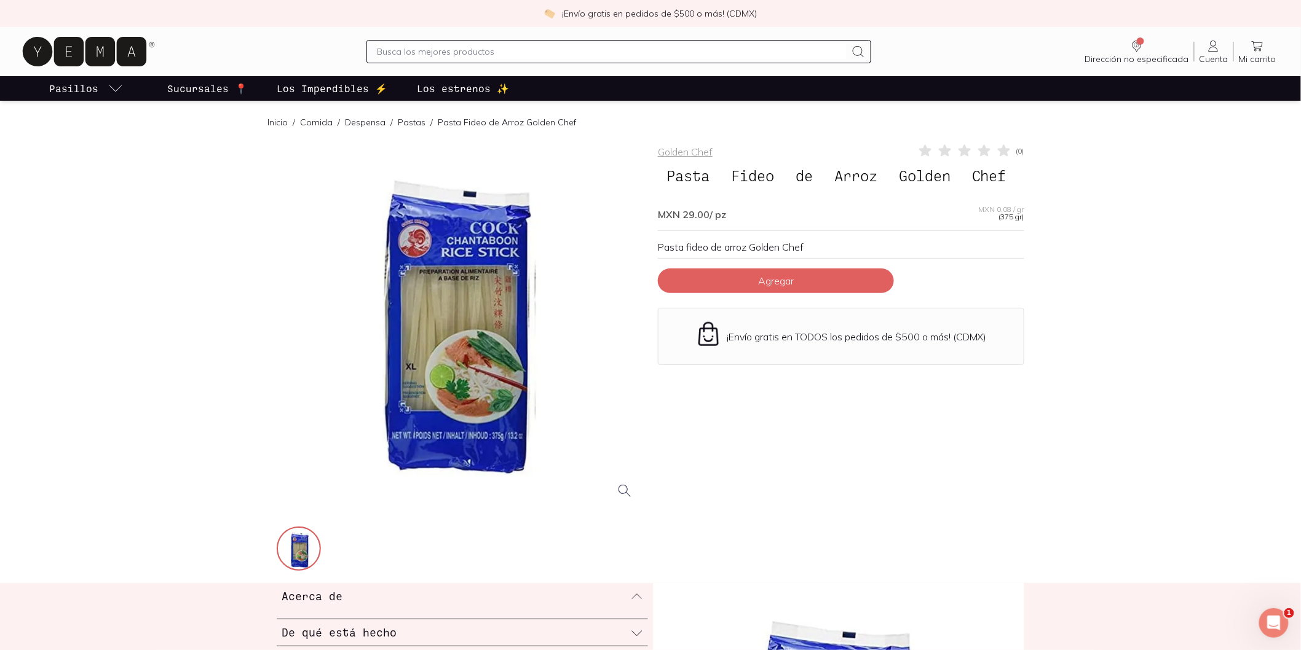
click at [486, 324] on div at bounding box center [460, 326] width 366 height 366
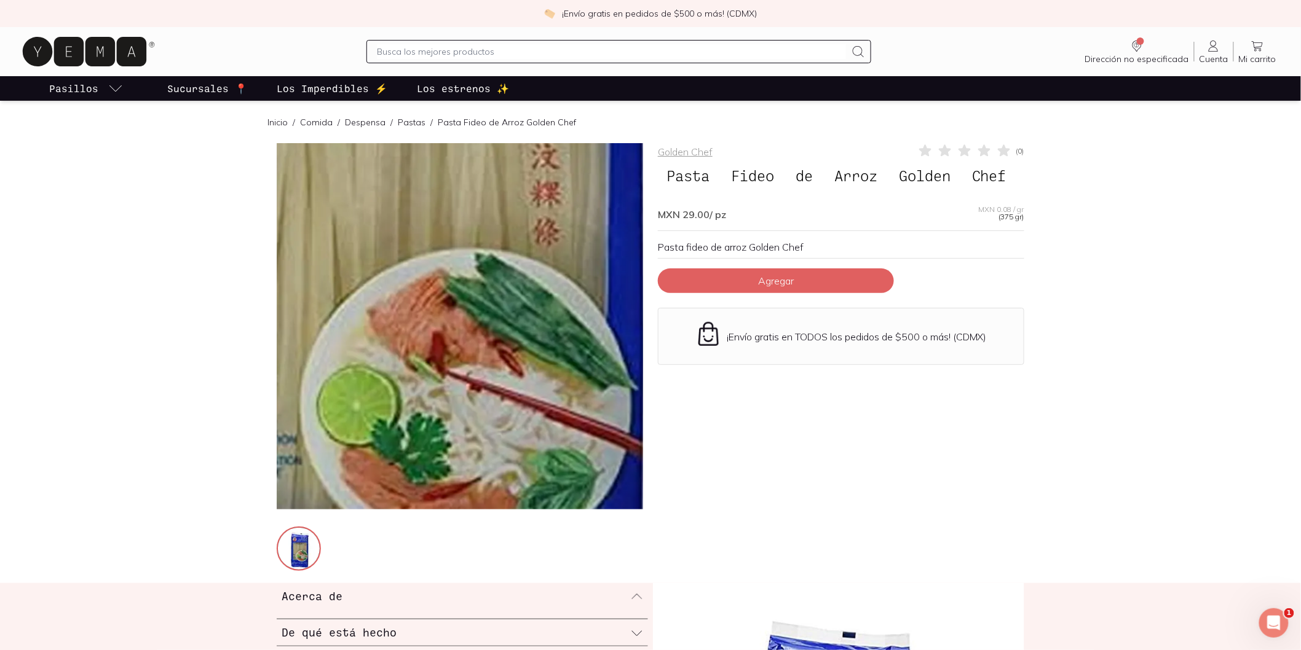
click at [478, 364] on img at bounding box center [416, 236] width 1229 height 1229
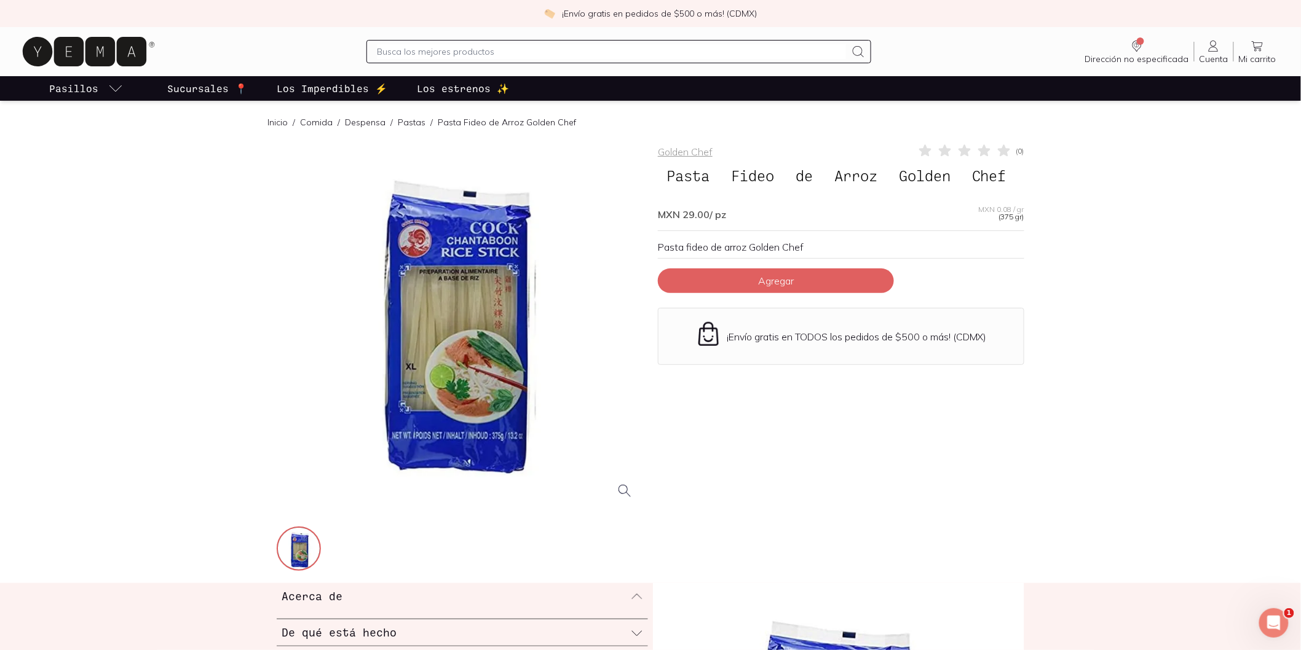
click at [472, 389] on div at bounding box center [460, 326] width 366 height 366
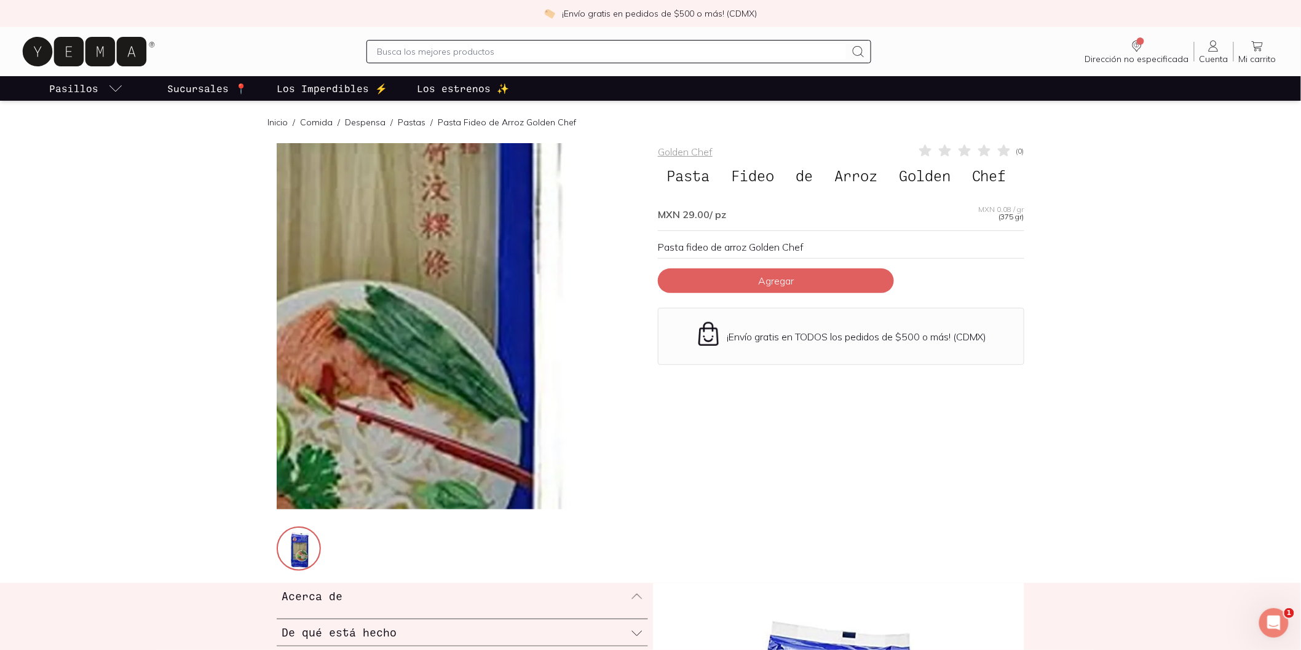
click at [524, 350] on img at bounding box center [306, 268] width 1229 height 1229
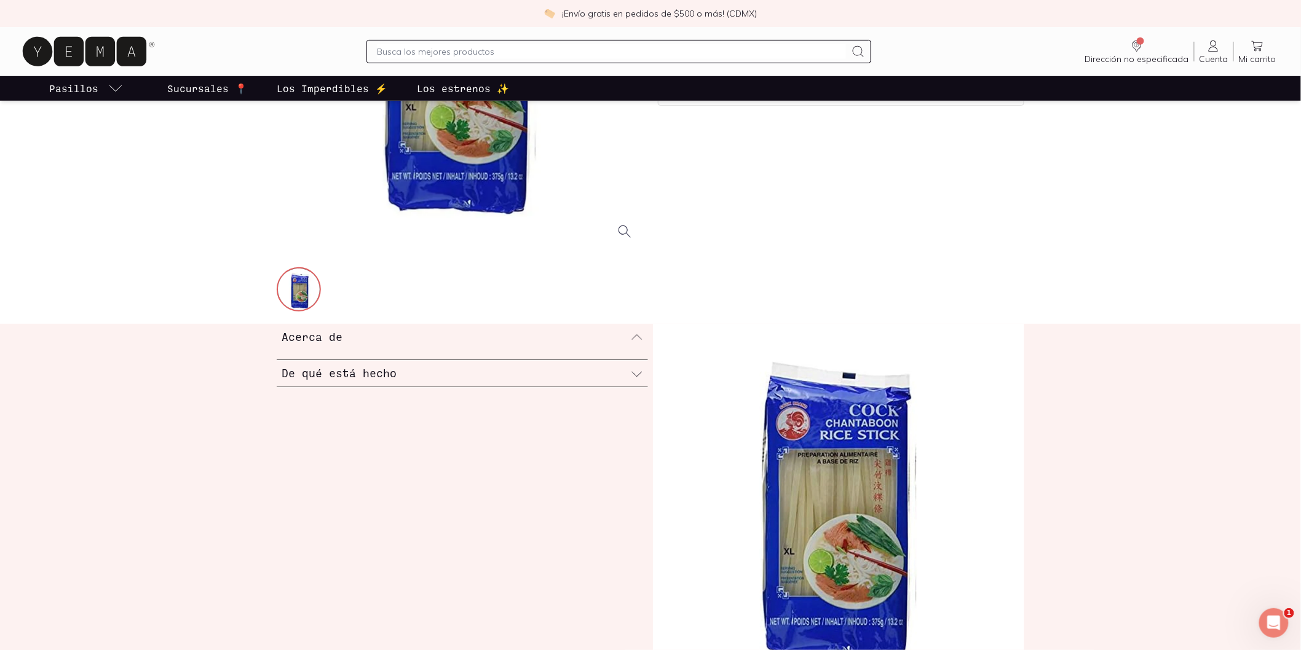
scroll to position [273, 0]
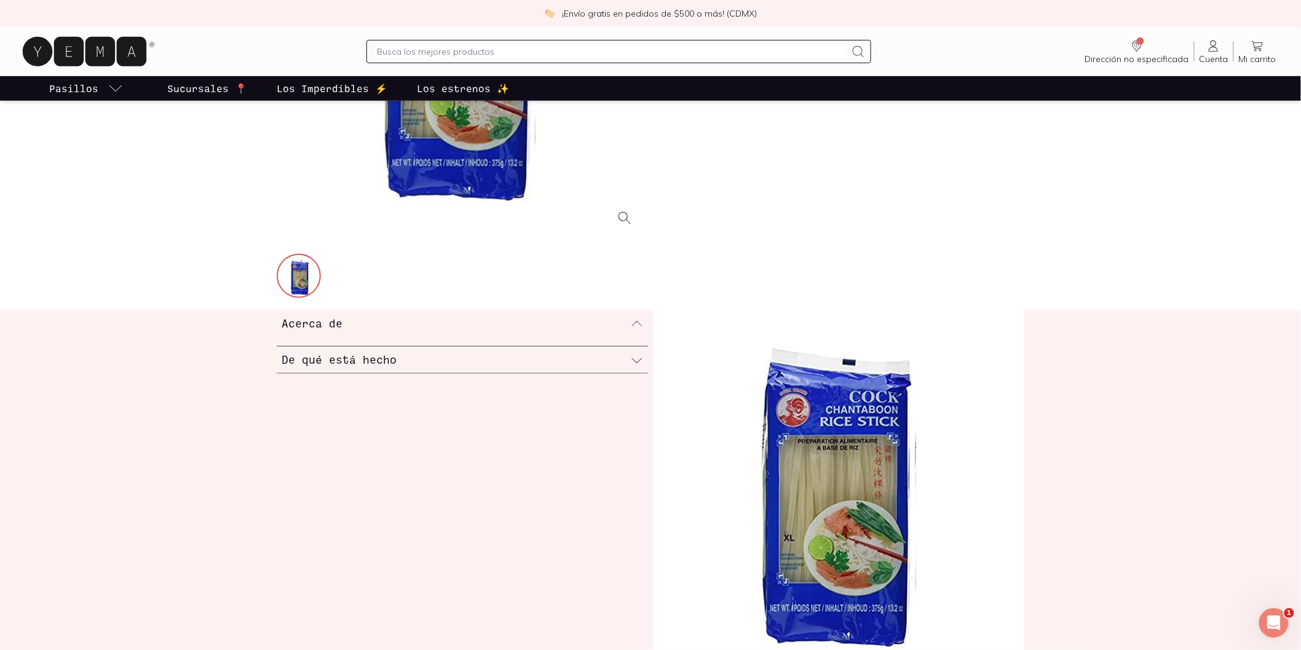
click at [475, 369] on div "De qué está hecho" at bounding box center [462, 360] width 371 height 26
click at [572, 336] on div "Acerca de" at bounding box center [462, 323] width 371 height 26
click at [626, 326] on div "Acerca de" at bounding box center [462, 323] width 371 height 26
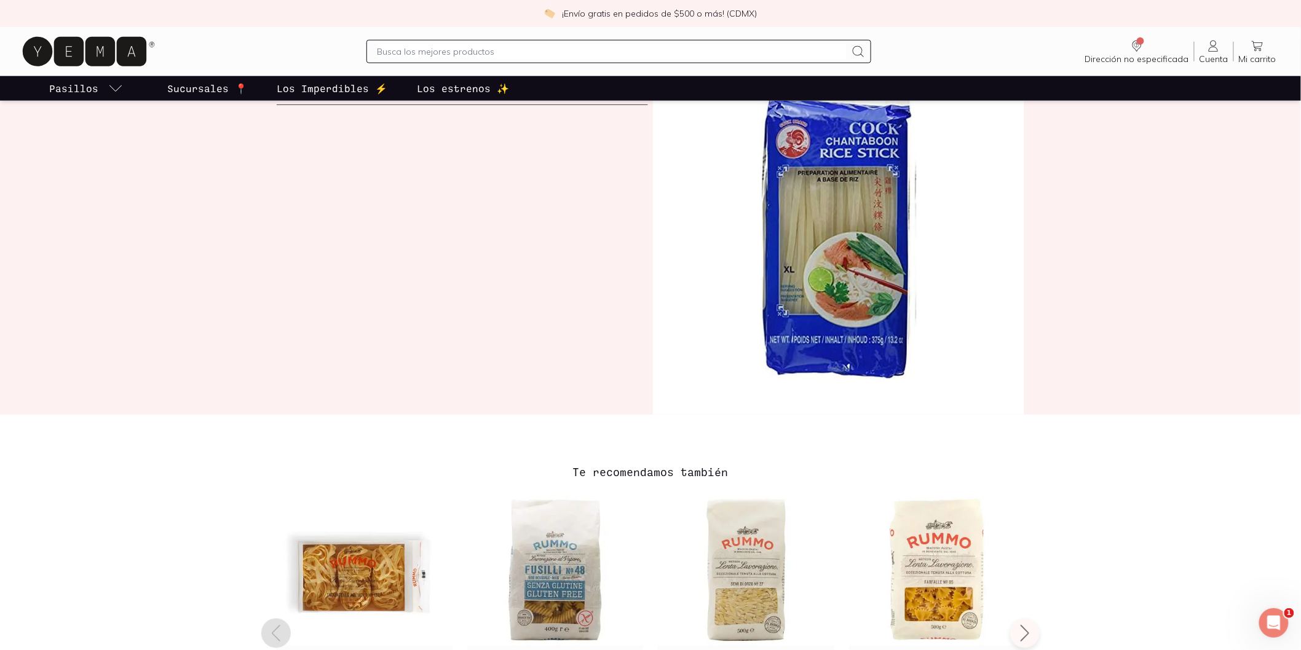
scroll to position [341, 0]
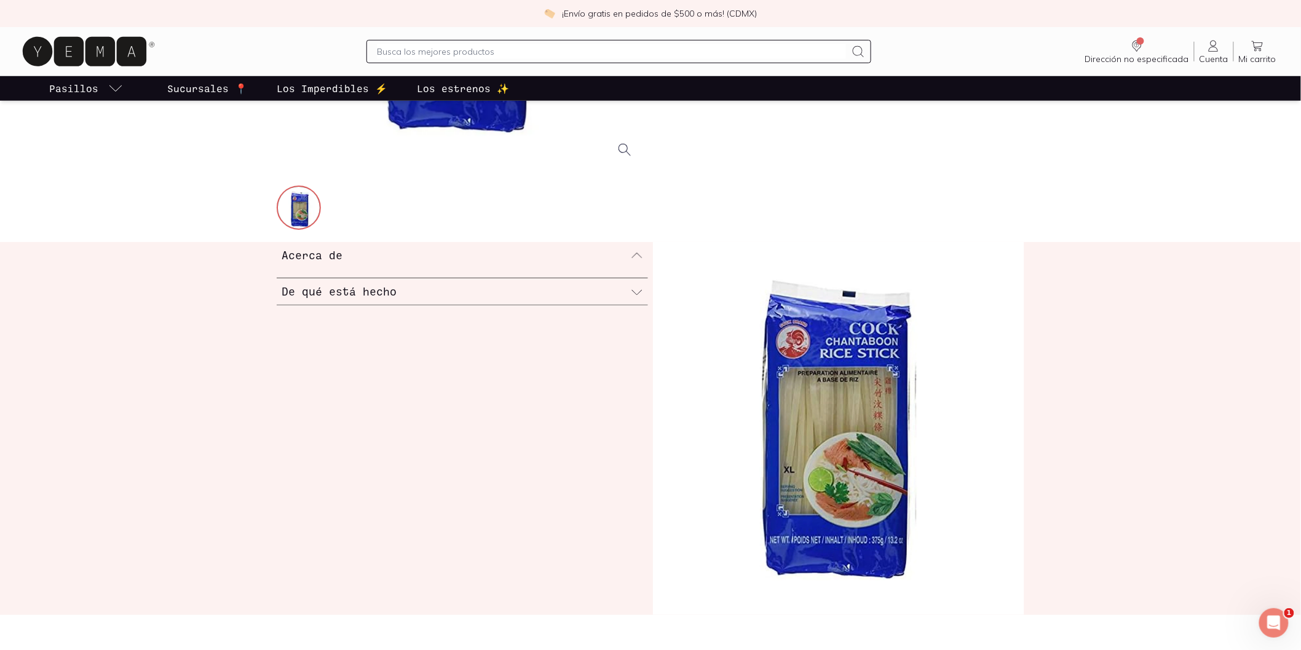
click at [505, 257] on div "Acerca de" at bounding box center [462, 255] width 371 height 26
click at [527, 288] on div "De qué está hecho" at bounding box center [462, 282] width 371 height 26
click at [598, 289] on div "De qué está hecho" at bounding box center [462, 282] width 371 height 26
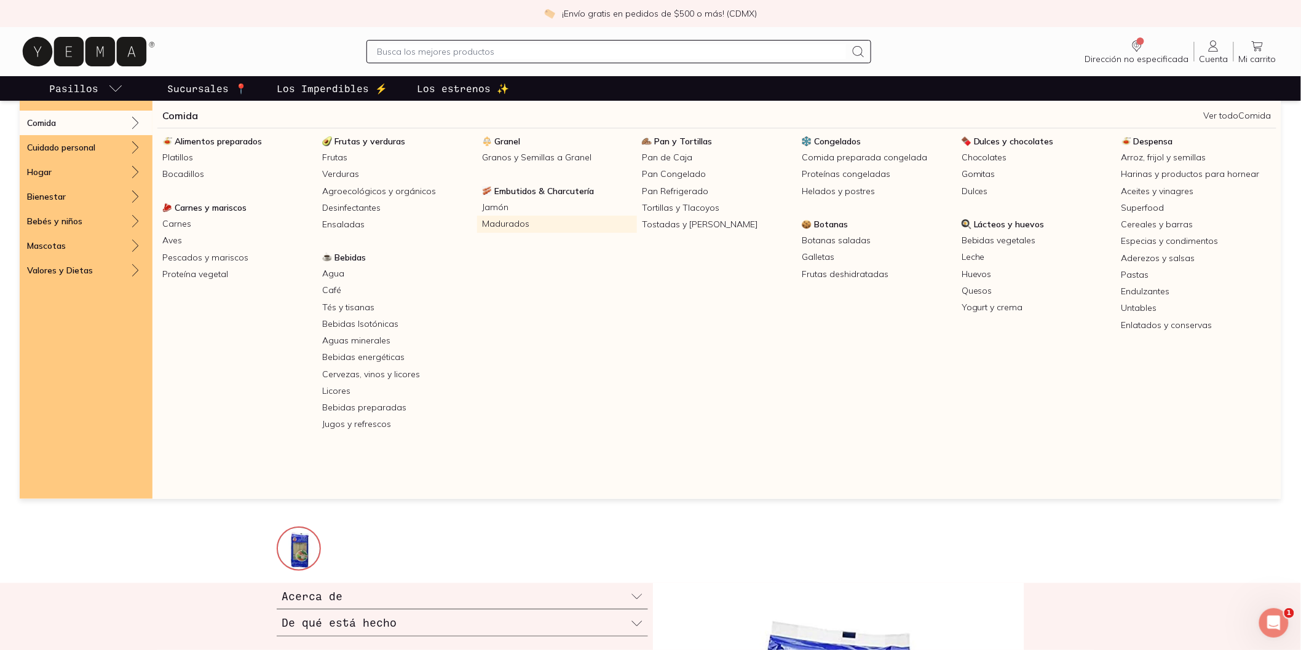
click at [544, 223] on link "Madurados" at bounding box center [557, 224] width 160 height 17
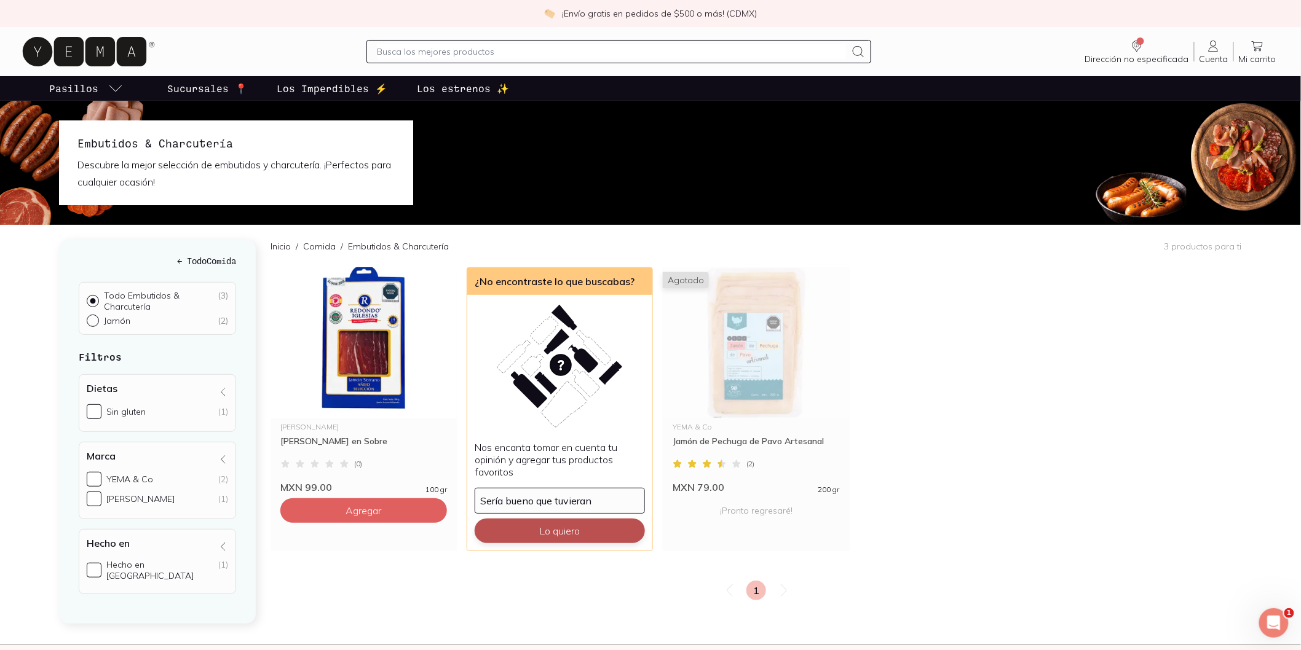
click at [549, 525] on button "Lo quiero" at bounding box center [560, 531] width 170 height 25
click at [548, 525] on button "Lo quiero" at bounding box center [560, 531] width 170 height 25
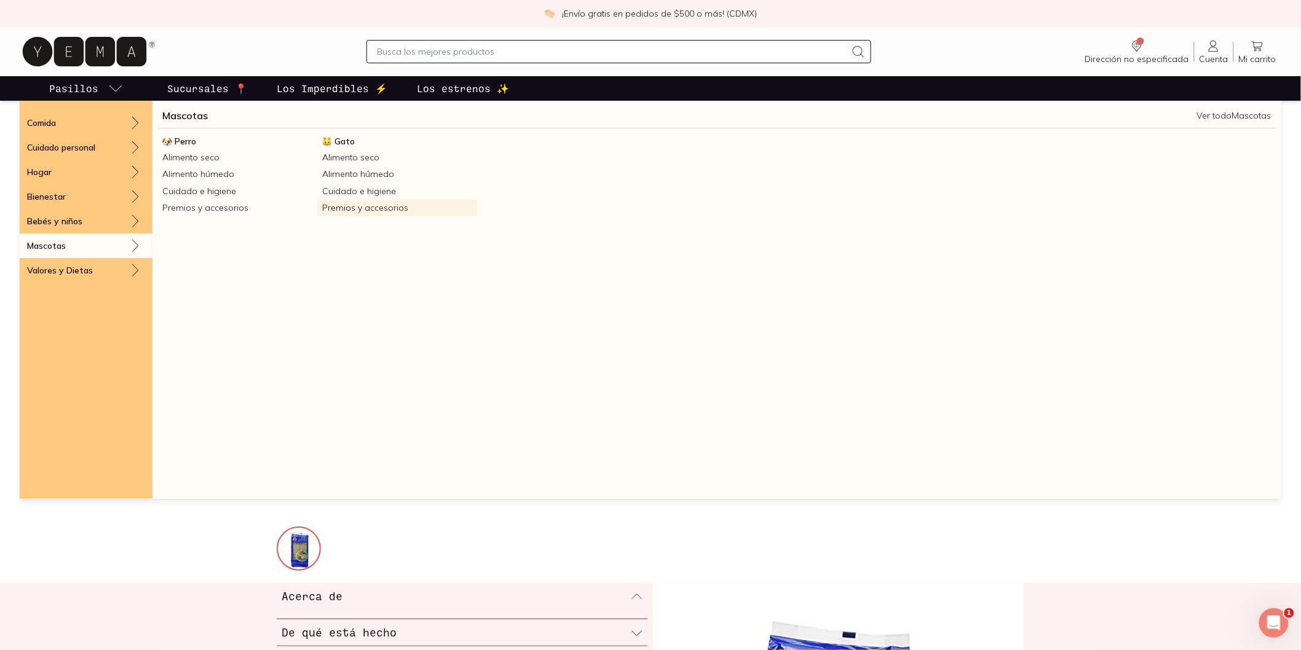
click at [360, 207] on link "Premios y accesorios" at bounding box center [397, 208] width 160 height 17
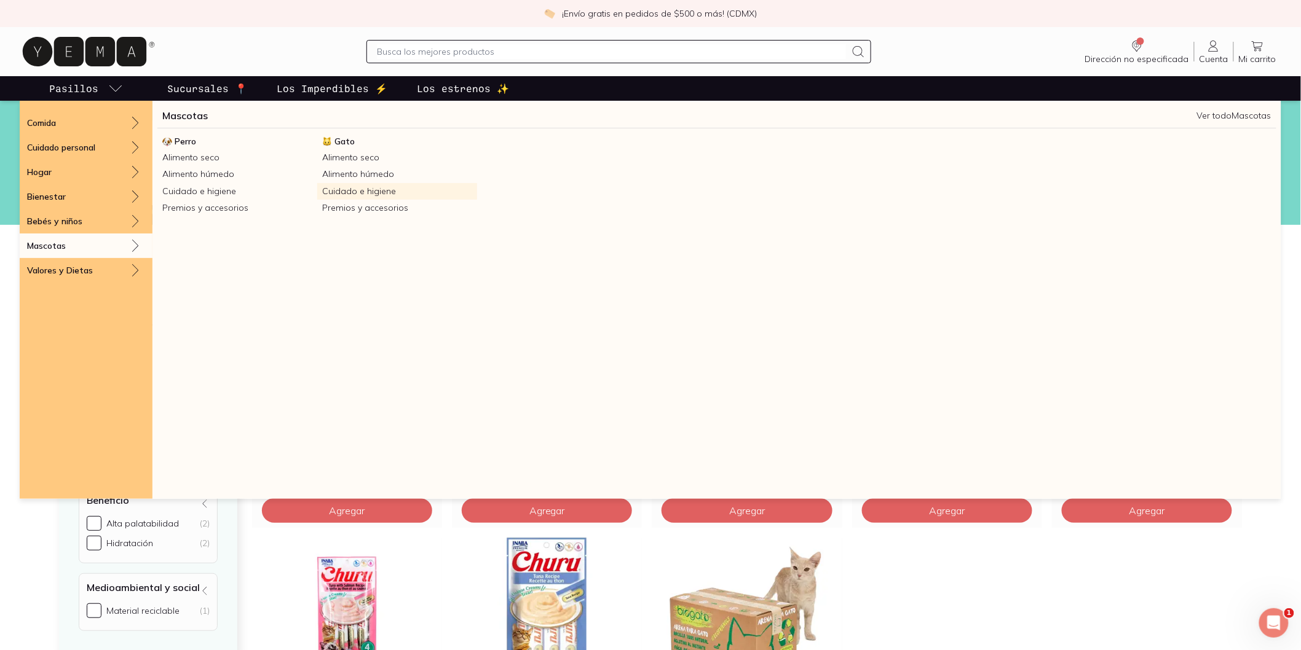
click at [353, 194] on link "Cuidado e higiene" at bounding box center [397, 191] width 160 height 17
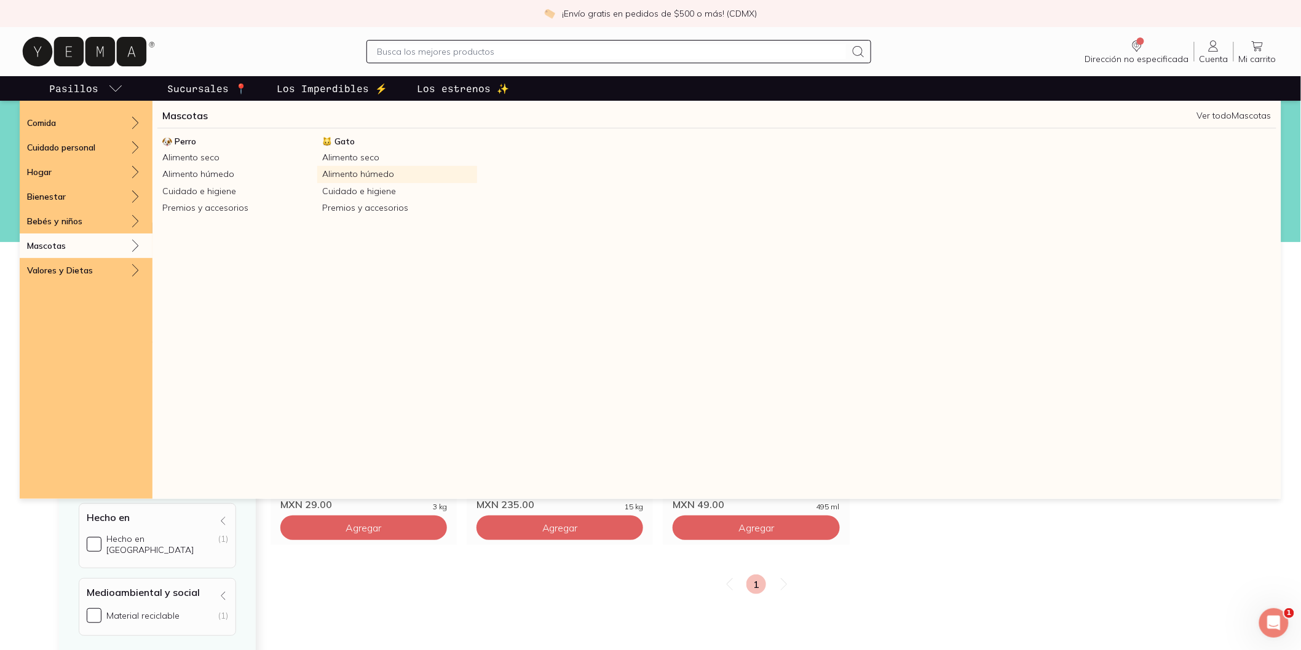
click at [365, 172] on link "Alimento húmedo" at bounding box center [397, 174] width 160 height 17
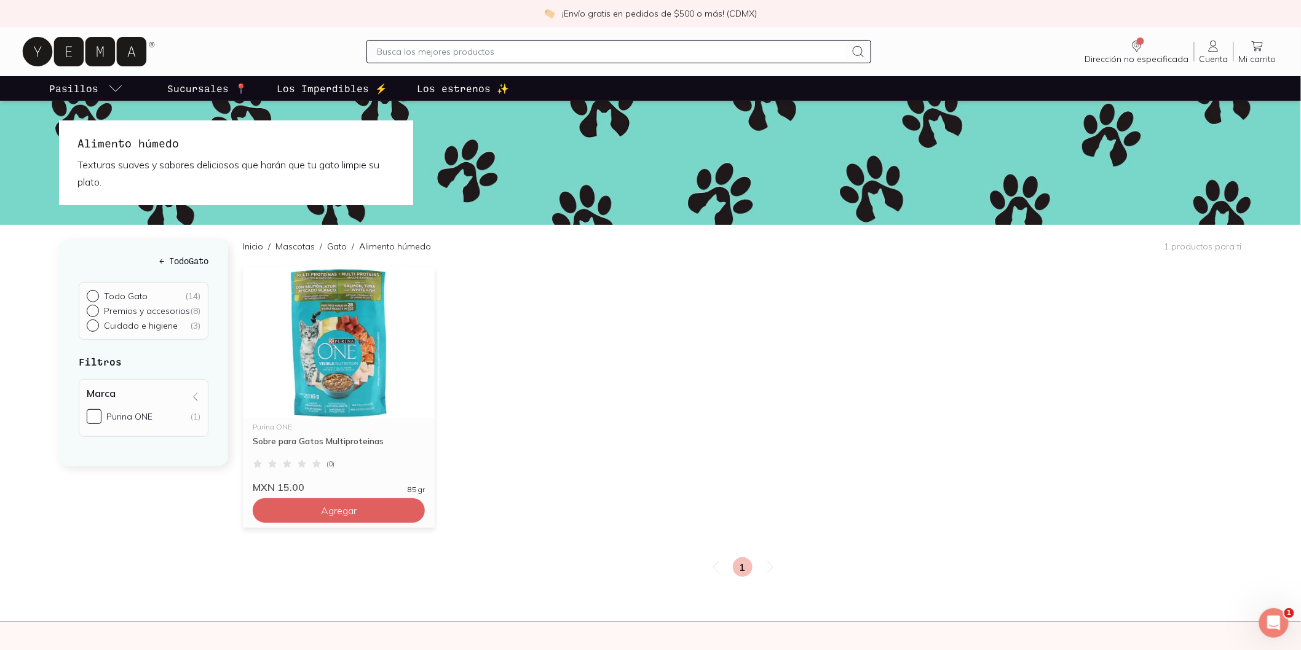
click at [366, 312] on img at bounding box center [339, 342] width 192 height 151
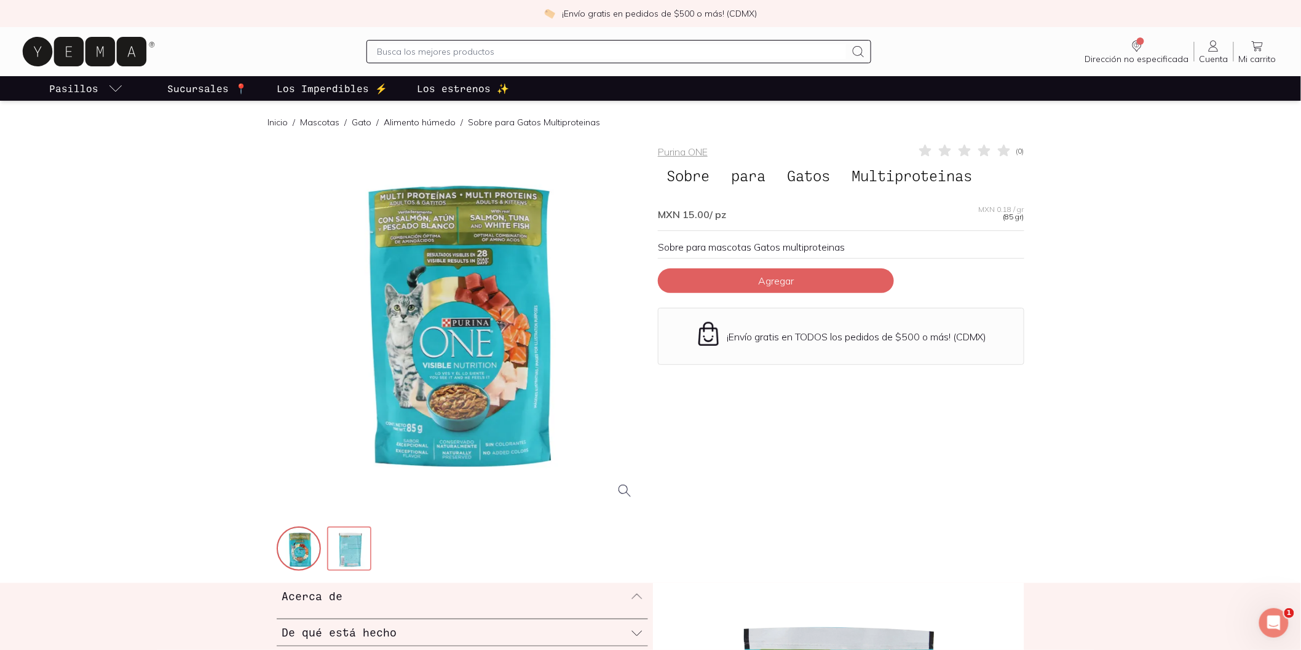
click at [341, 553] on img at bounding box center [350, 550] width 44 height 44
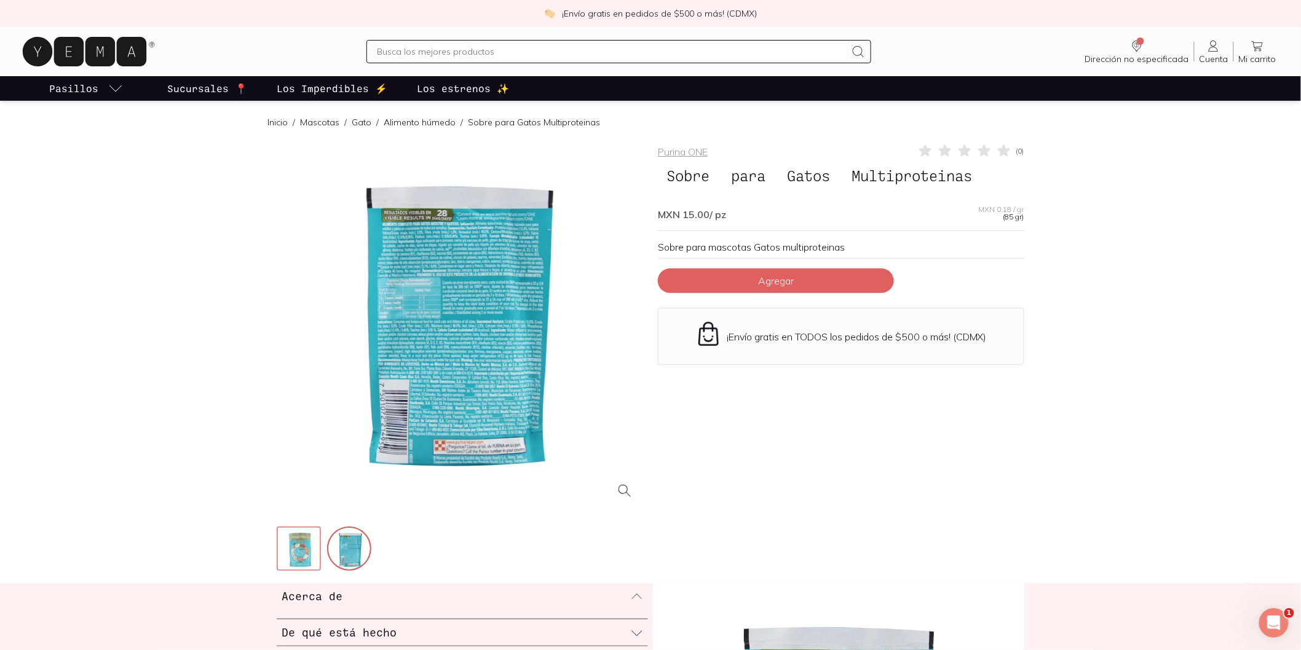
click at [315, 538] on img at bounding box center [300, 550] width 44 height 44
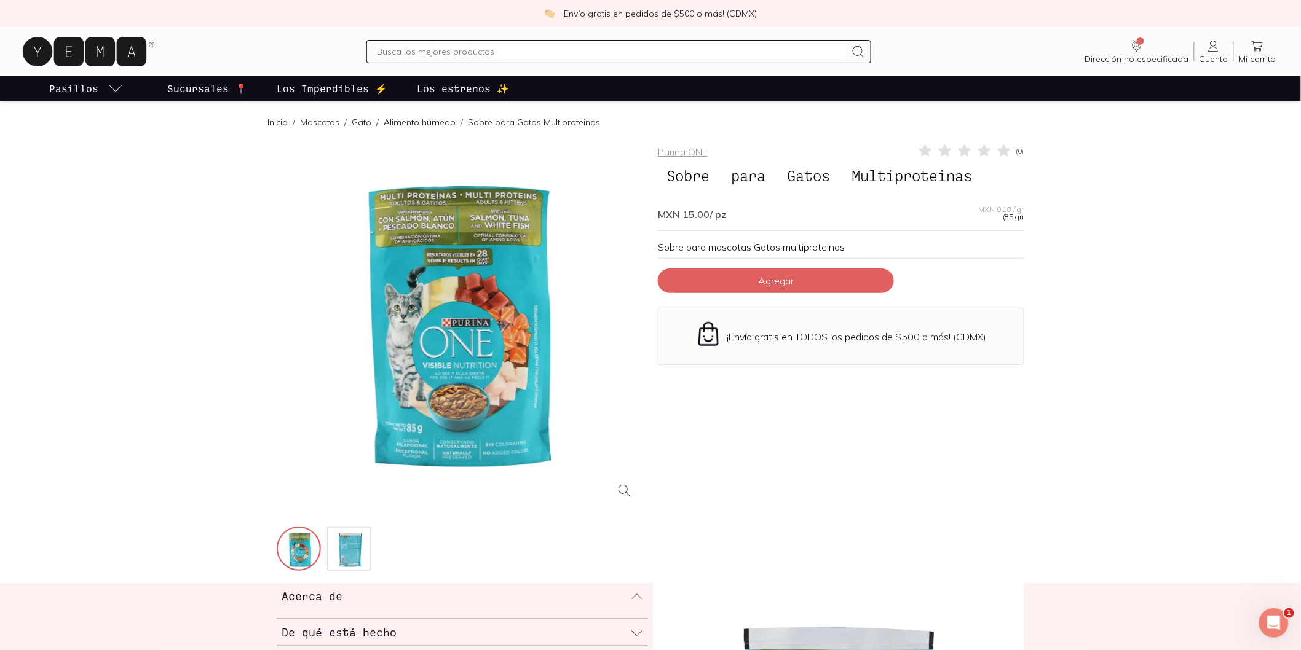
click at [539, 256] on div at bounding box center [460, 326] width 366 height 366
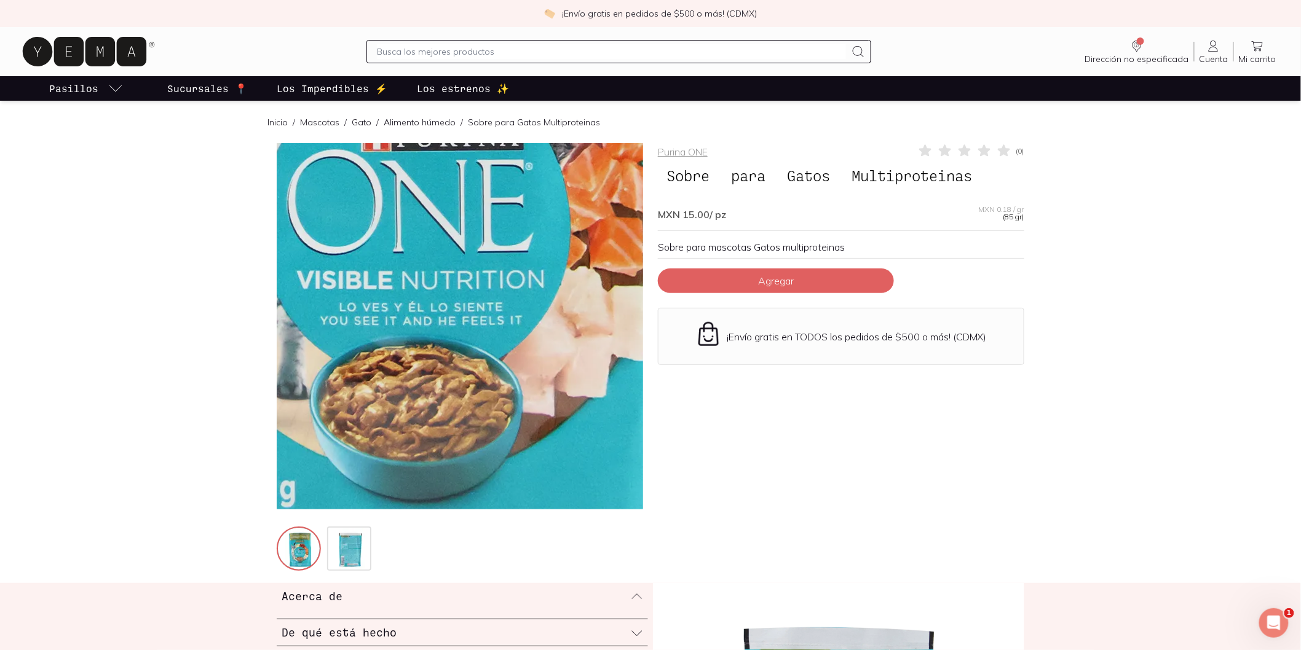
click at [476, 401] on img at bounding box center [420, 147] width 1229 height 1229
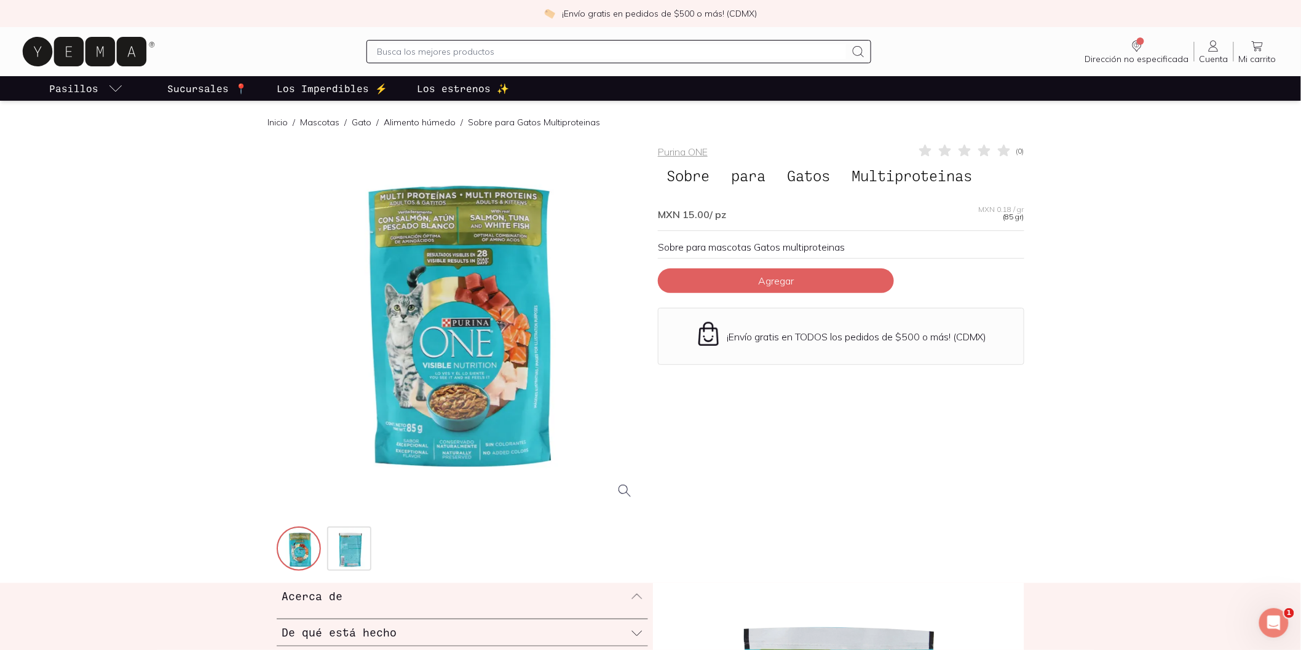
click at [400, 200] on div at bounding box center [460, 326] width 366 height 366
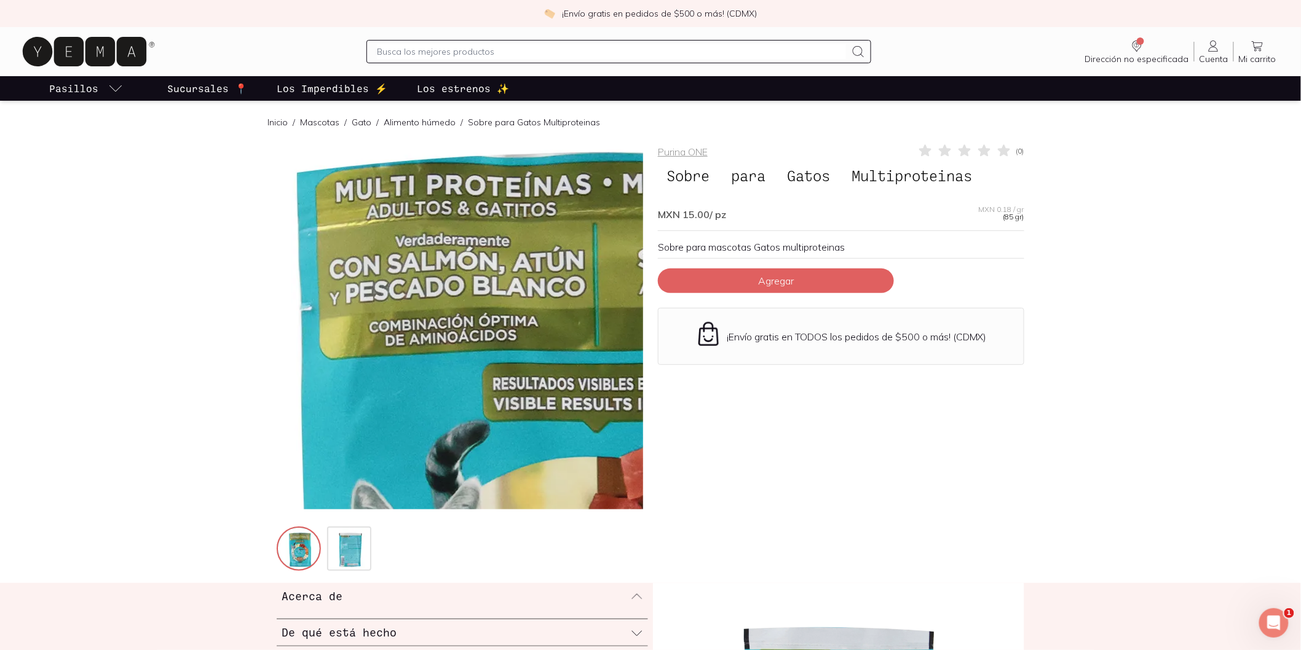
click at [400, 200] on img at bounding box center [602, 623] width 1229 height 1229
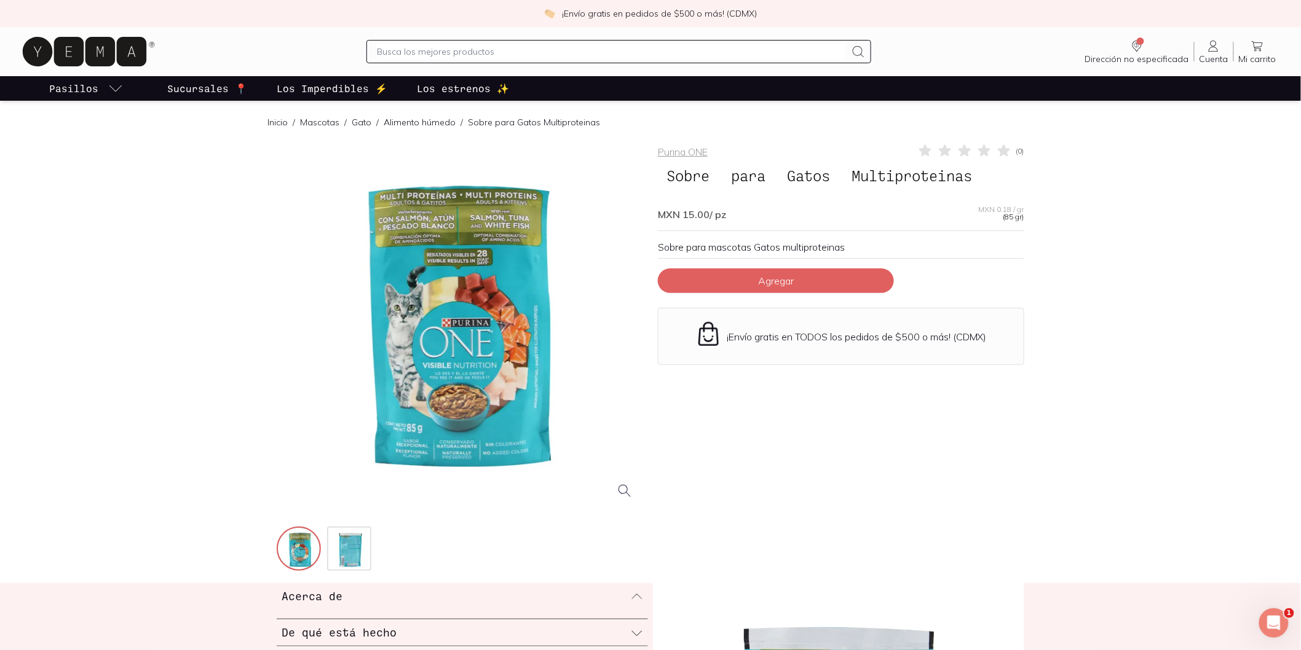
click at [465, 189] on div at bounding box center [460, 326] width 366 height 366
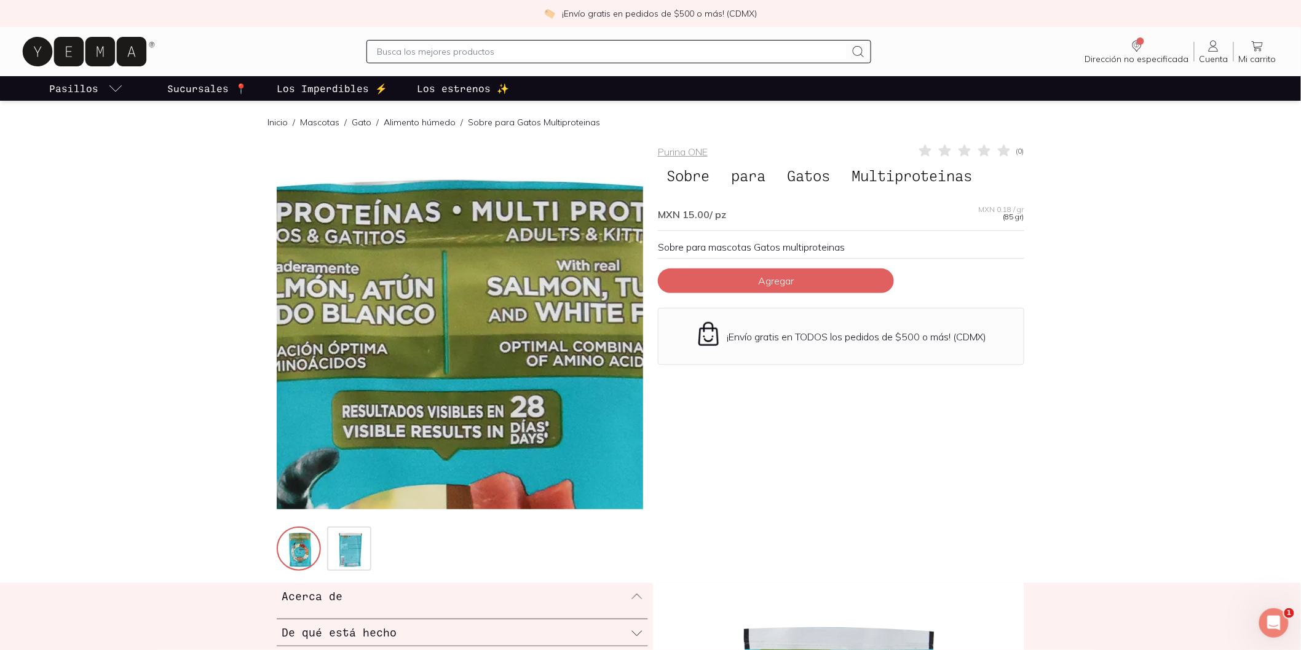
click at [464, 188] on img at bounding box center [451, 650] width 1229 height 1229
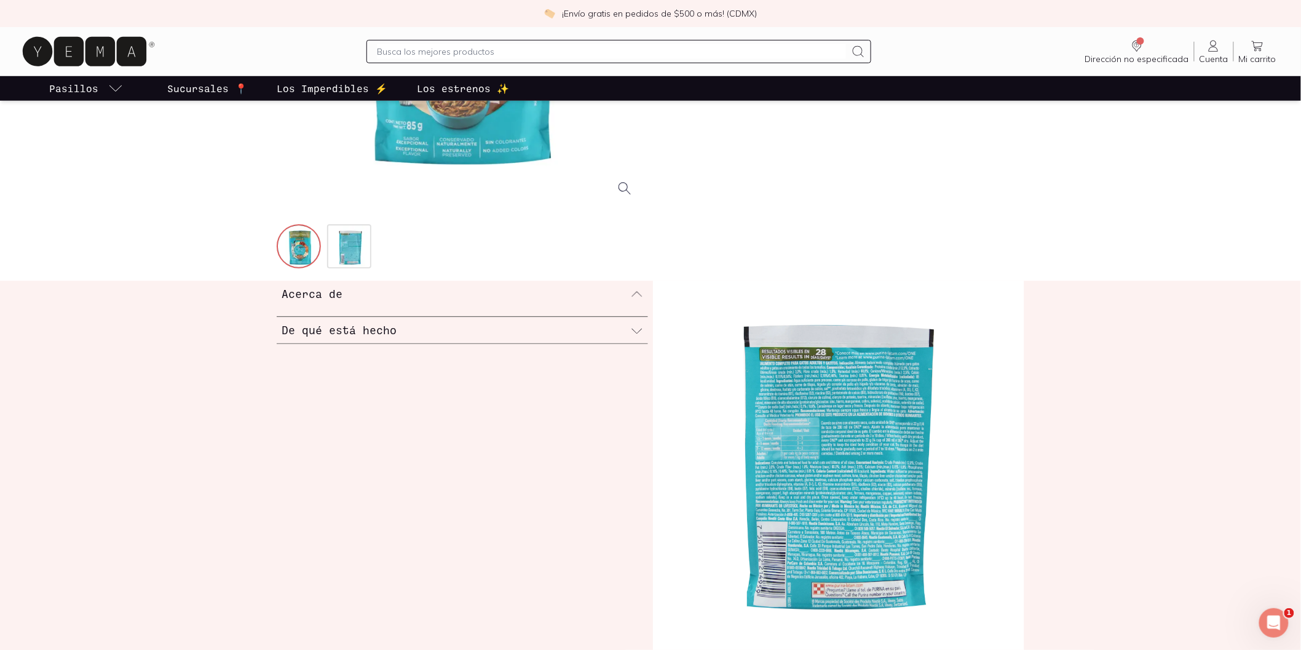
scroll to position [273, 0]
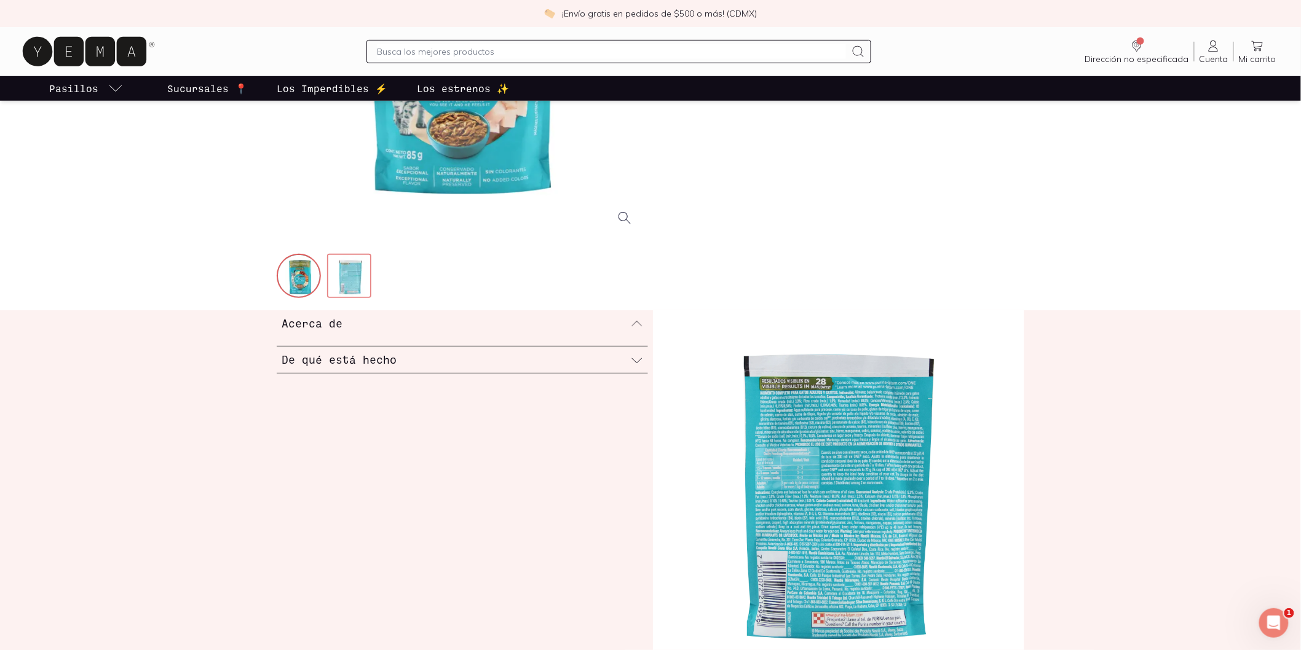
click at [350, 278] on img at bounding box center [350, 277] width 44 height 44
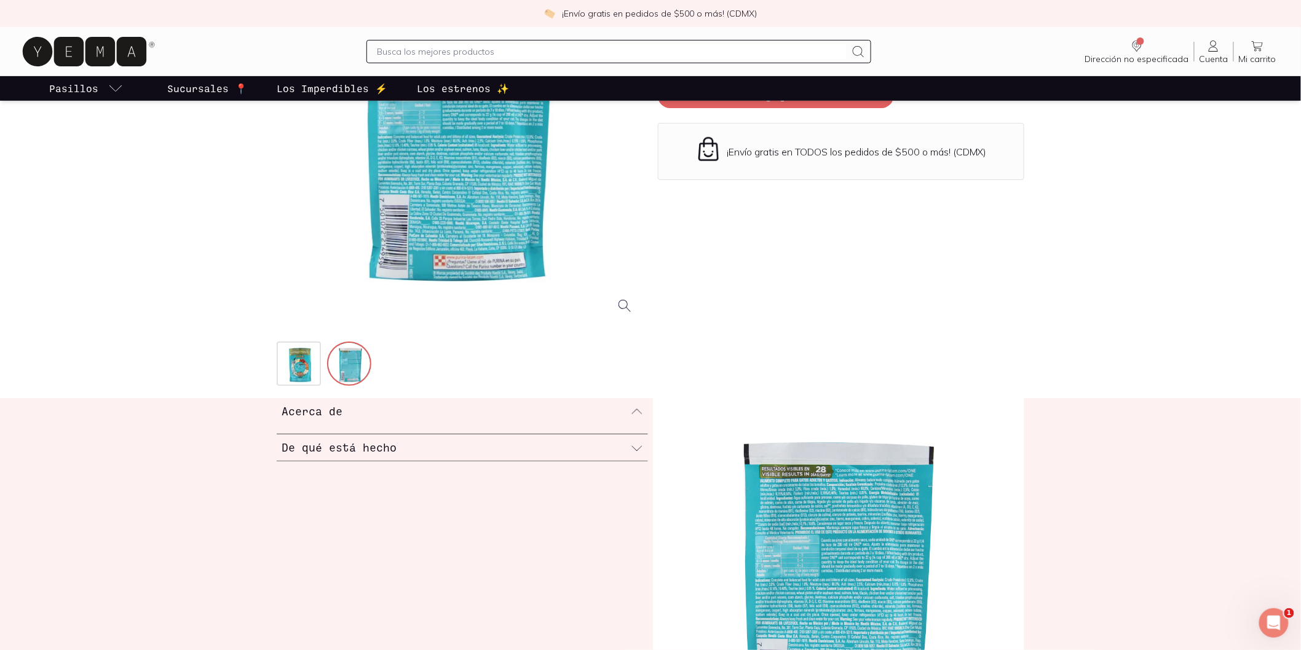
scroll to position [0, 0]
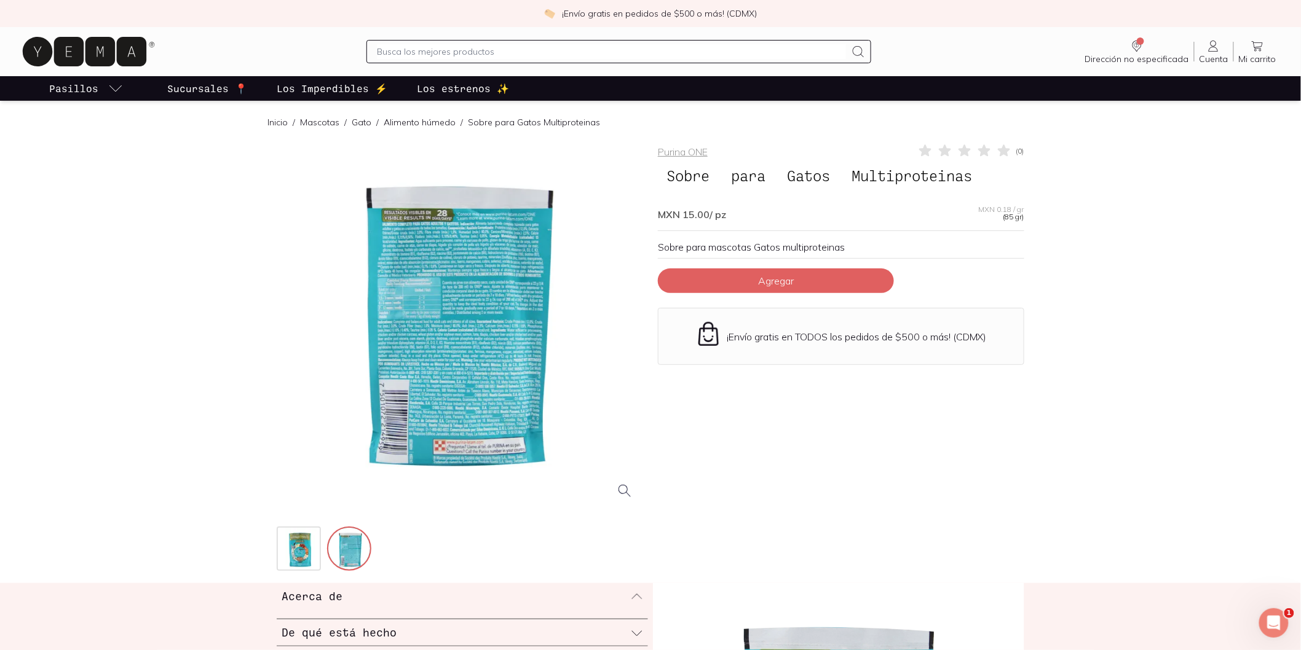
click at [505, 309] on div at bounding box center [460, 326] width 366 height 366
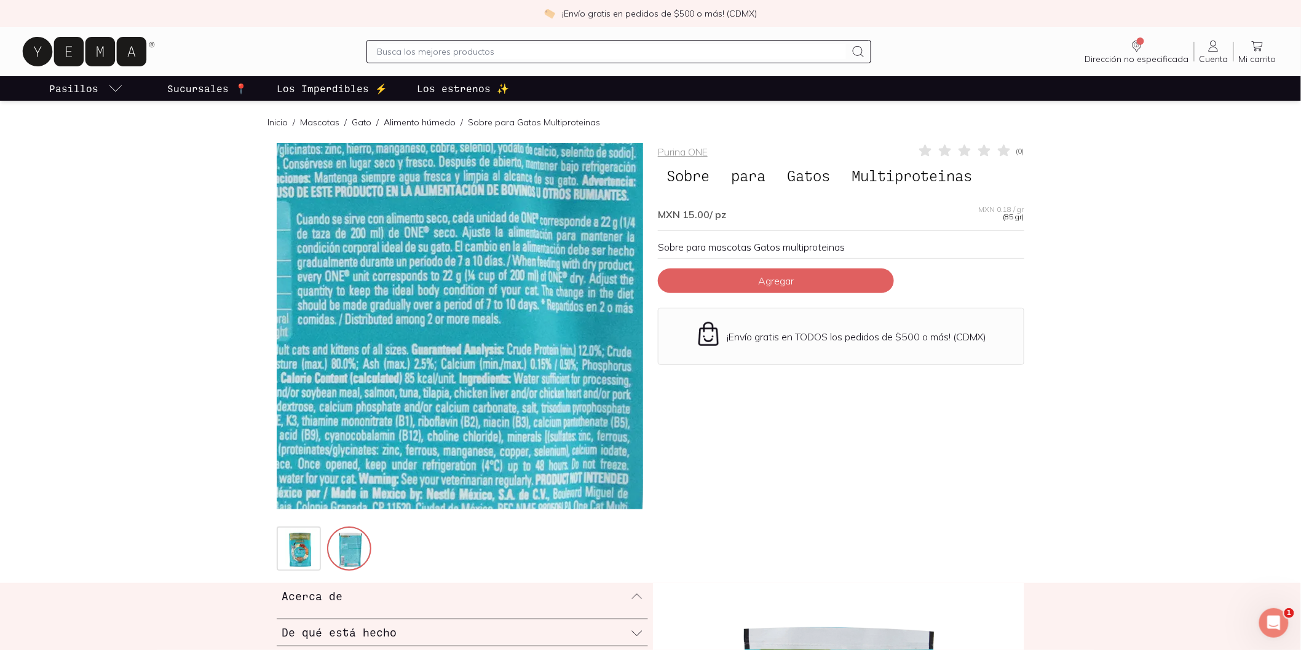
click at [505, 309] on img at bounding box center [354, 364] width 1229 height 1229
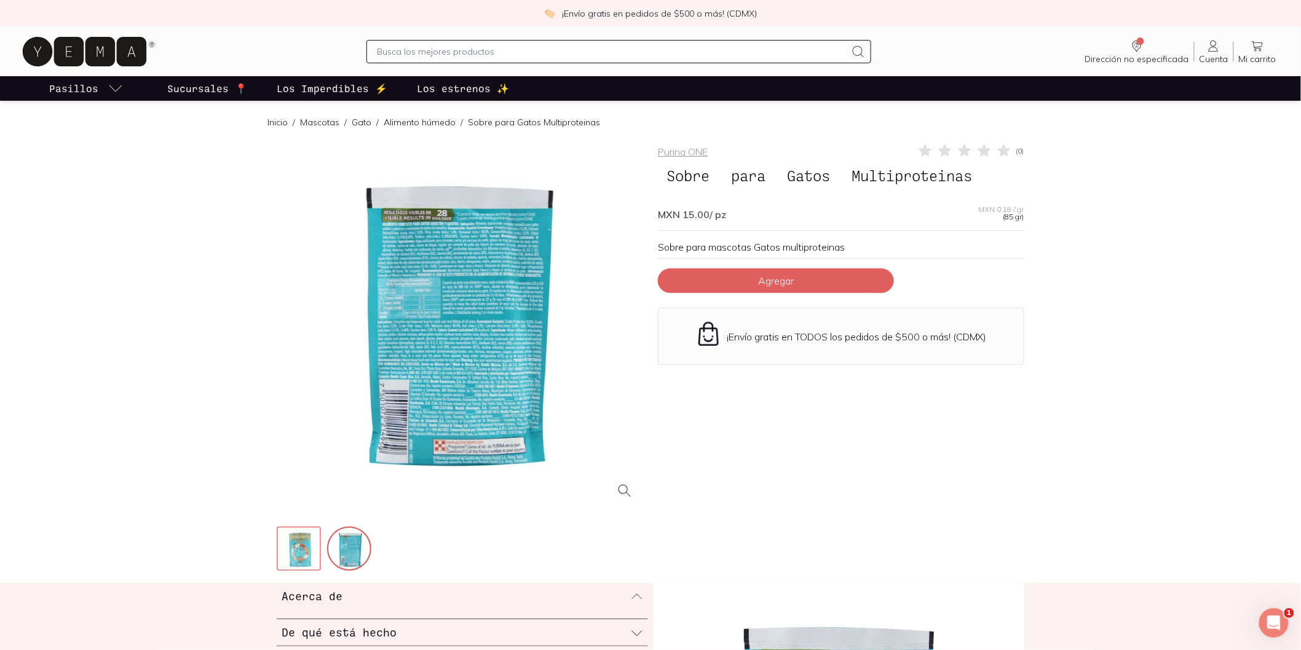
click at [293, 543] on img at bounding box center [300, 550] width 44 height 44
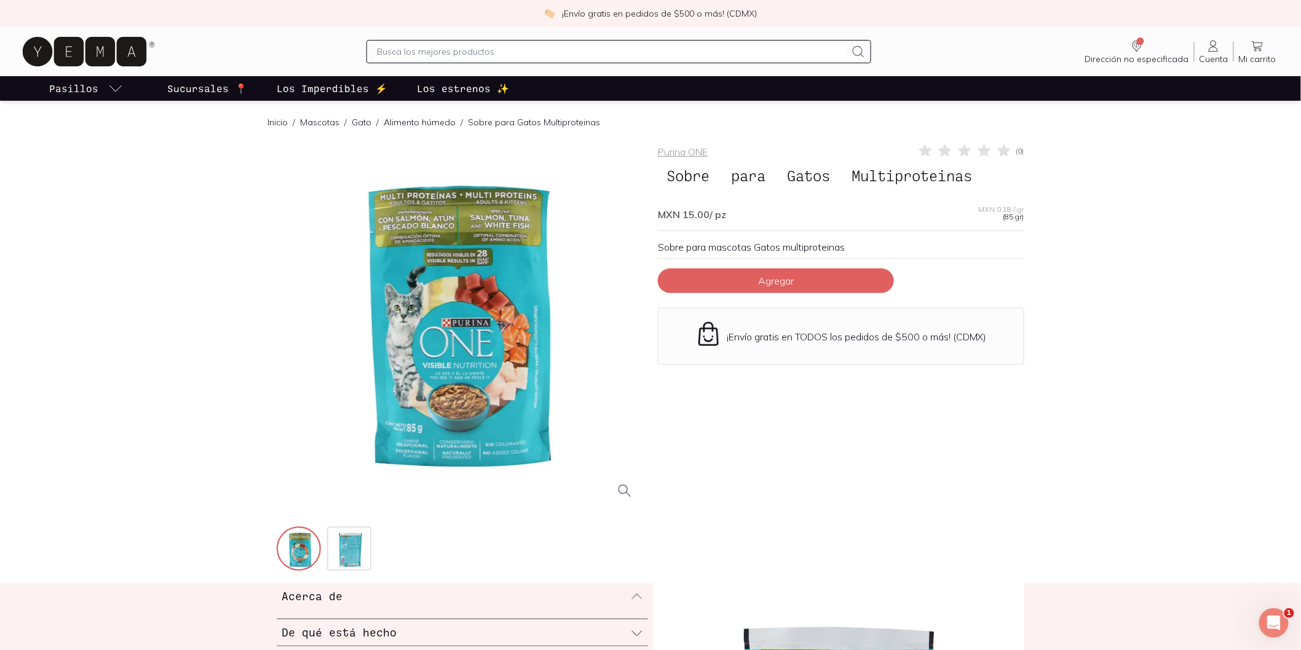
click at [515, 374] on div at bounding box center [460, 326] width 366 height 366
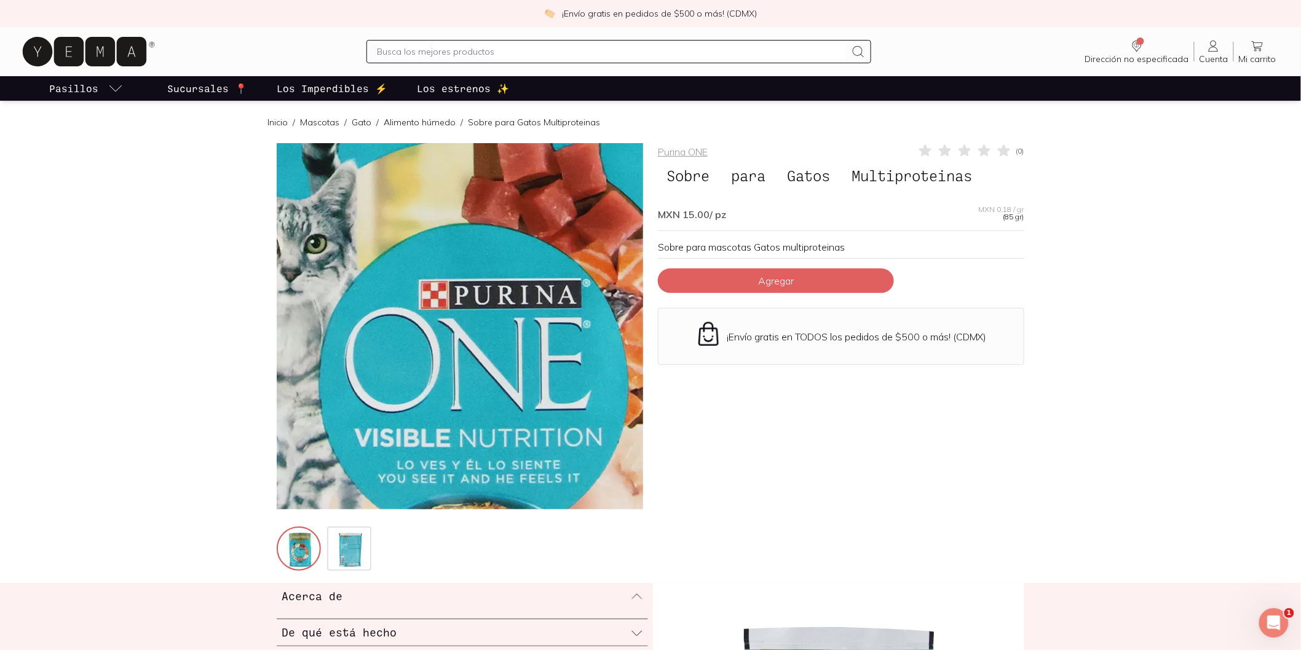
click at [452, 334] on img at bounding box center [478, 305] width 1229 height 1229
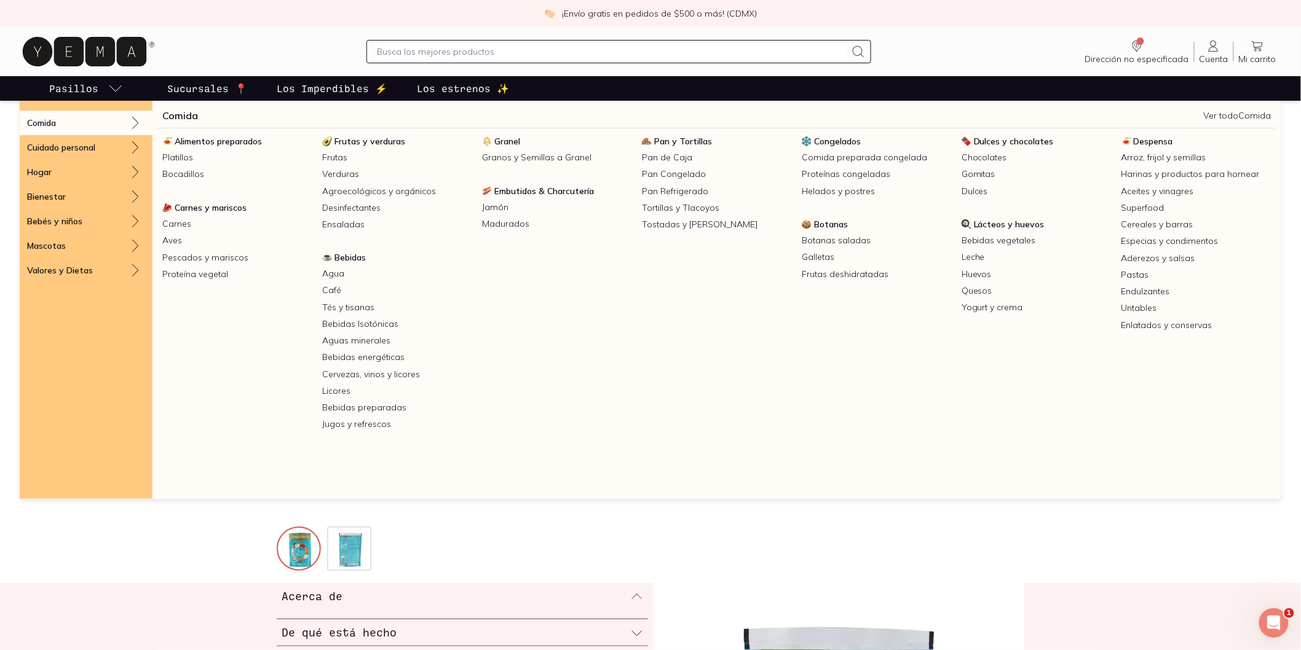
click at [105, 90] on link "Pasillos" at bounding box center [86, 88] width 79 height 25
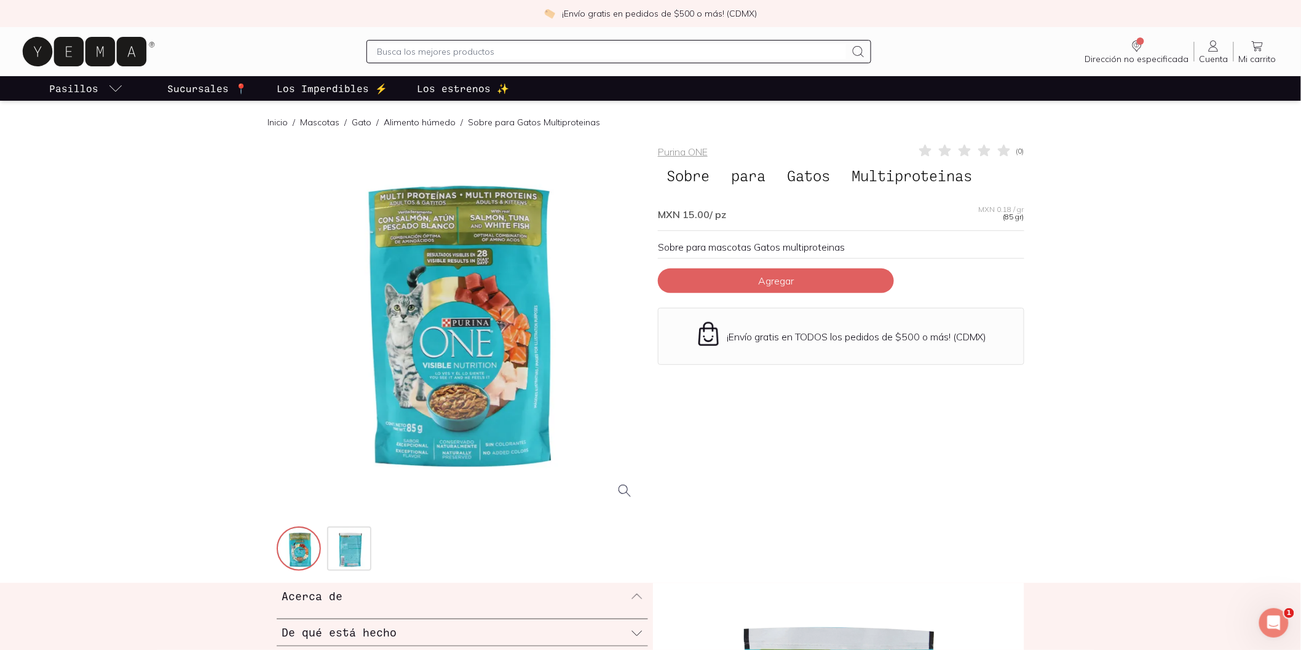
click at [99, 49] on icon at bounding box center [85, 52] width 124 height 30
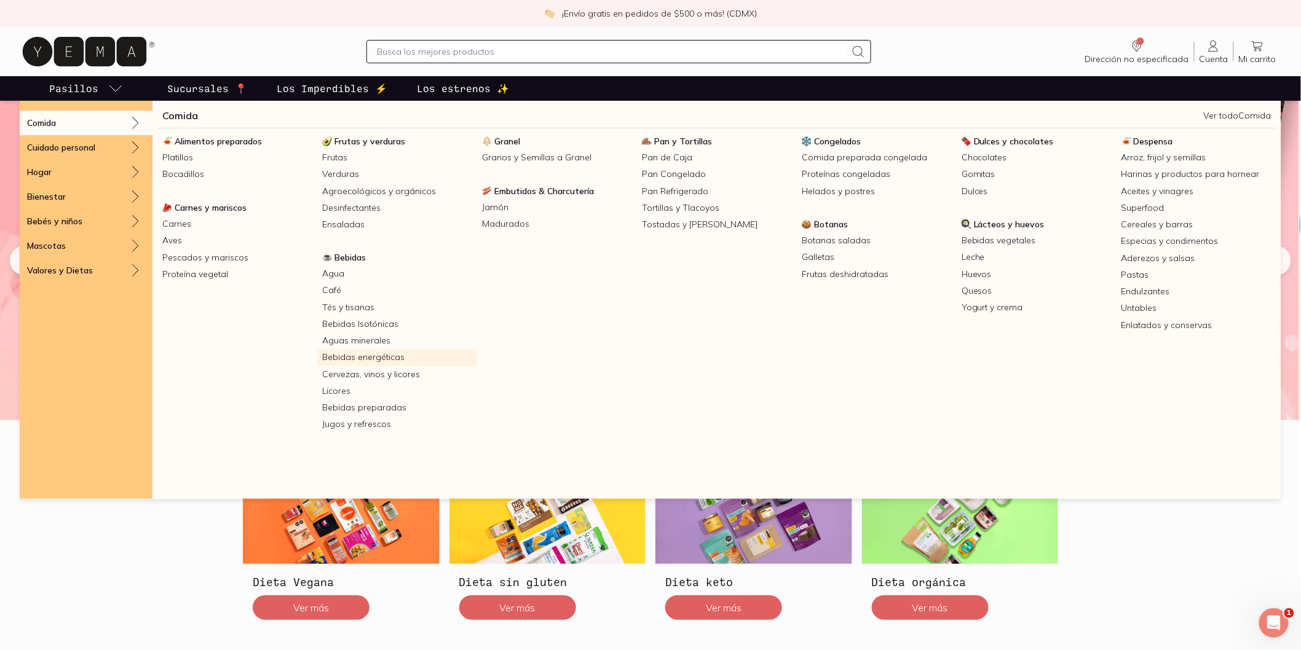
click at [371, 358] on link "Bebidas energéticas" at bounding box center [397, 357] width 160 height 17
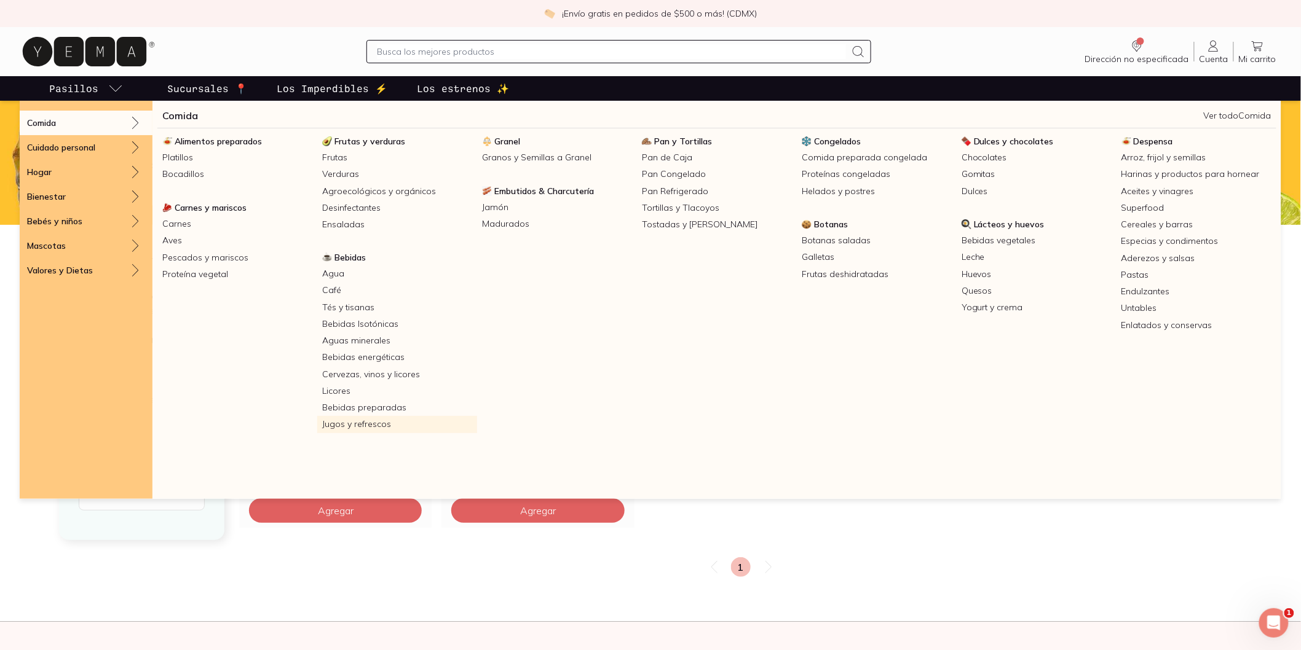
click at [395, 425] on link "Jugos y refrescos" at bounding box center [397, 424] width 160 height 17
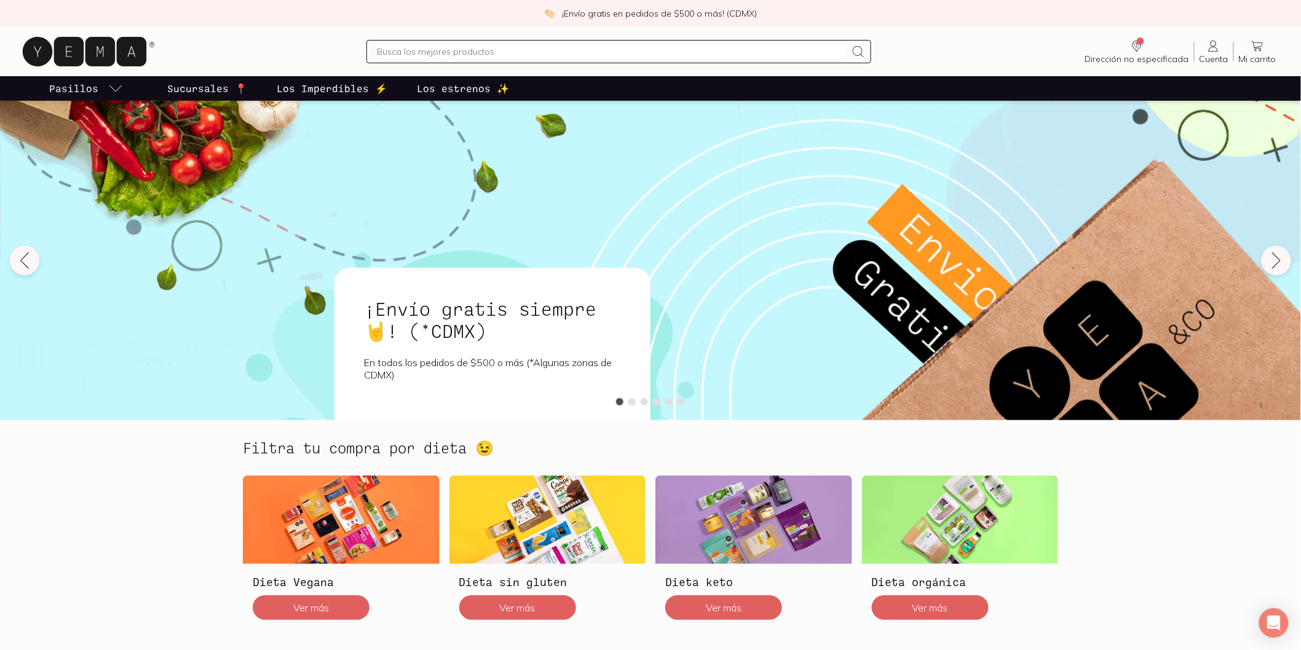
click at [216, 90] on p "Sucursales 📍" at bounding box center [207, 88] width 80 height 15
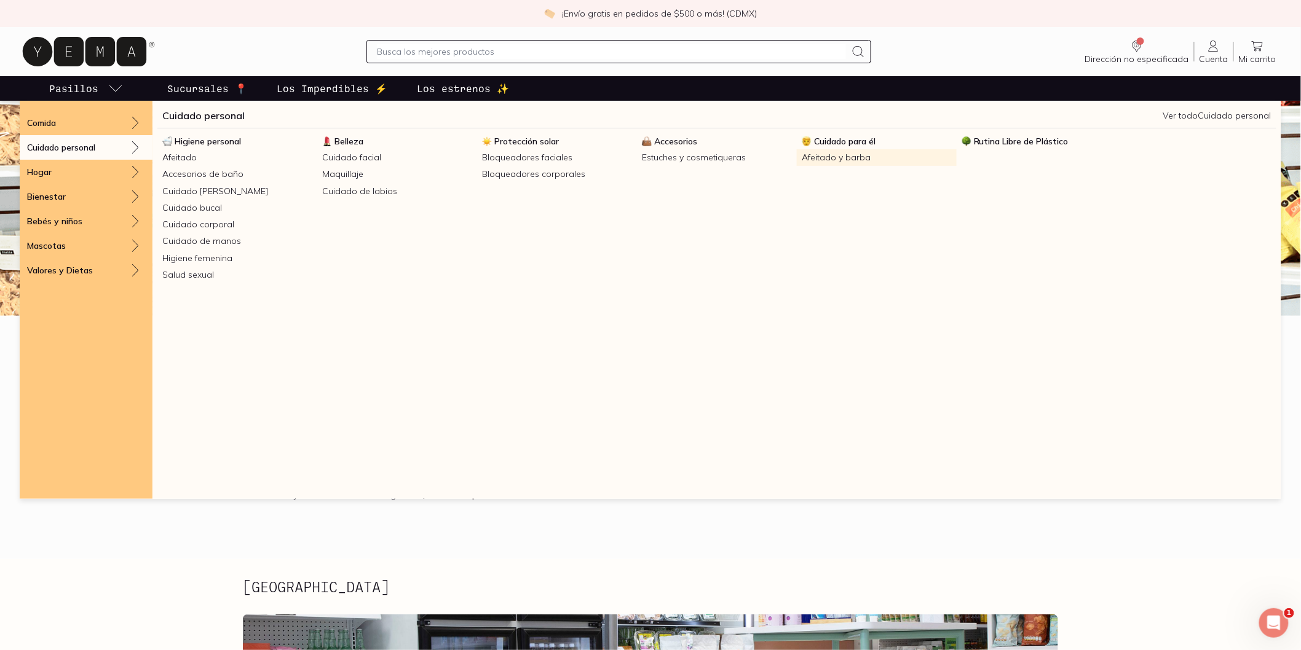
click at [850, 156] on link "Afeitado y barba" at bounding box center [877, 157] width 160 height 17
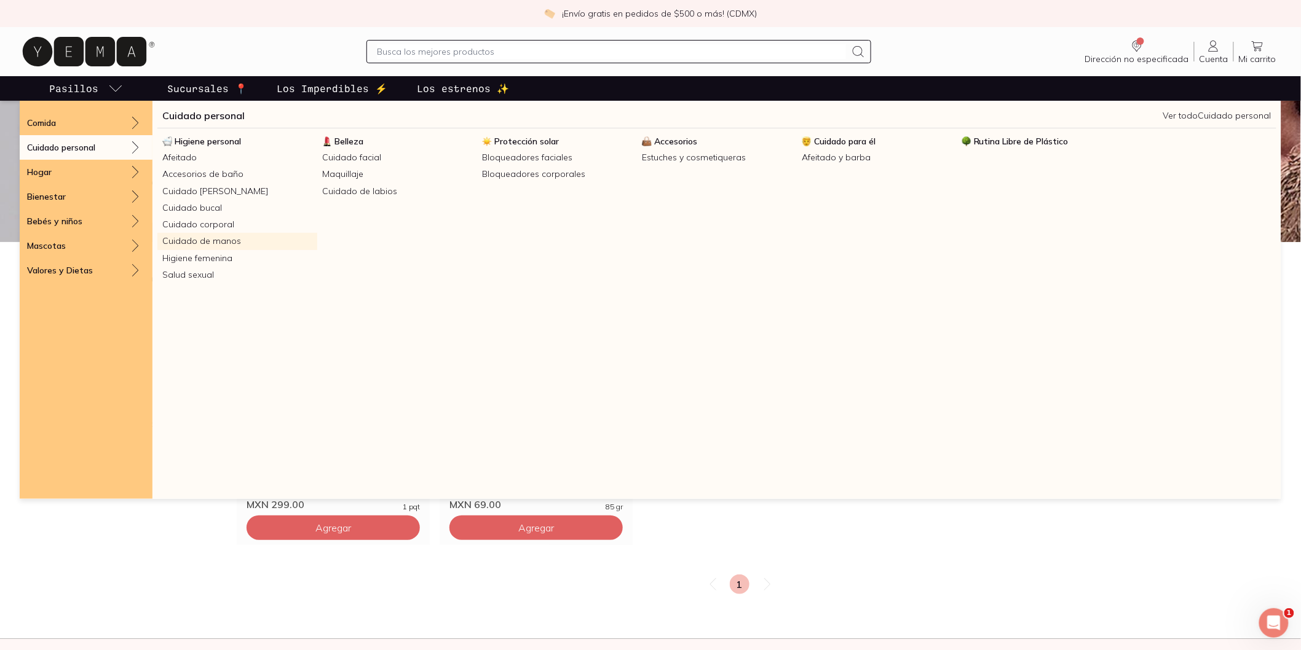
click at [216, 242] on link "Cuidado de manos" at bounding box center [237, 241] width 160 height 17
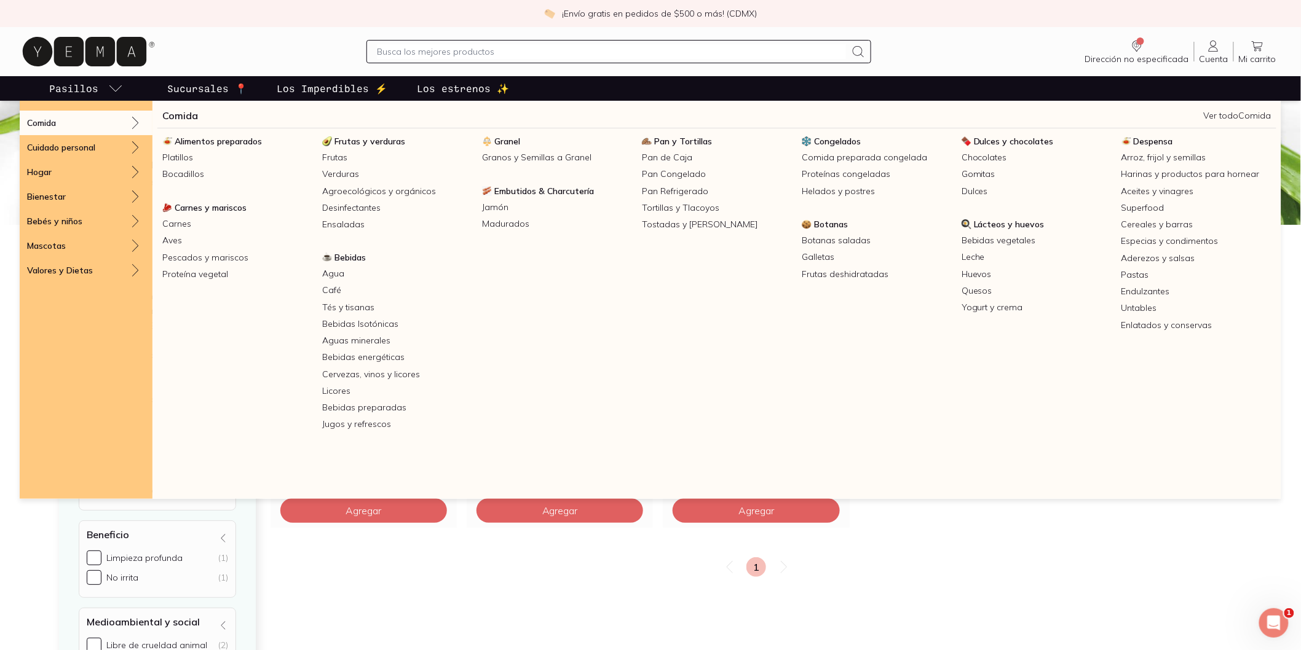
click at [101, 87] on link "Pasillos" at bounding box center [86, 88] width 79 height 25
click at [1156, 271] on link "Pastas" at bounding box center [1196, 275] width 160 height 17
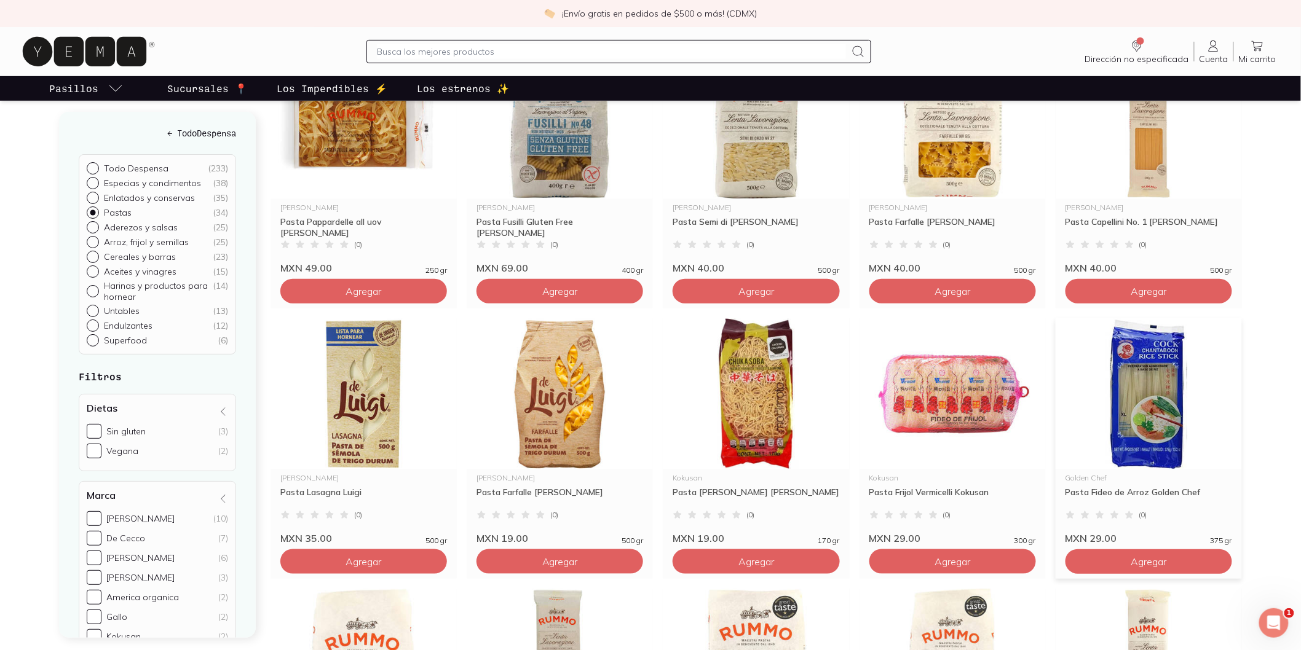
scroll to position [273, 0]
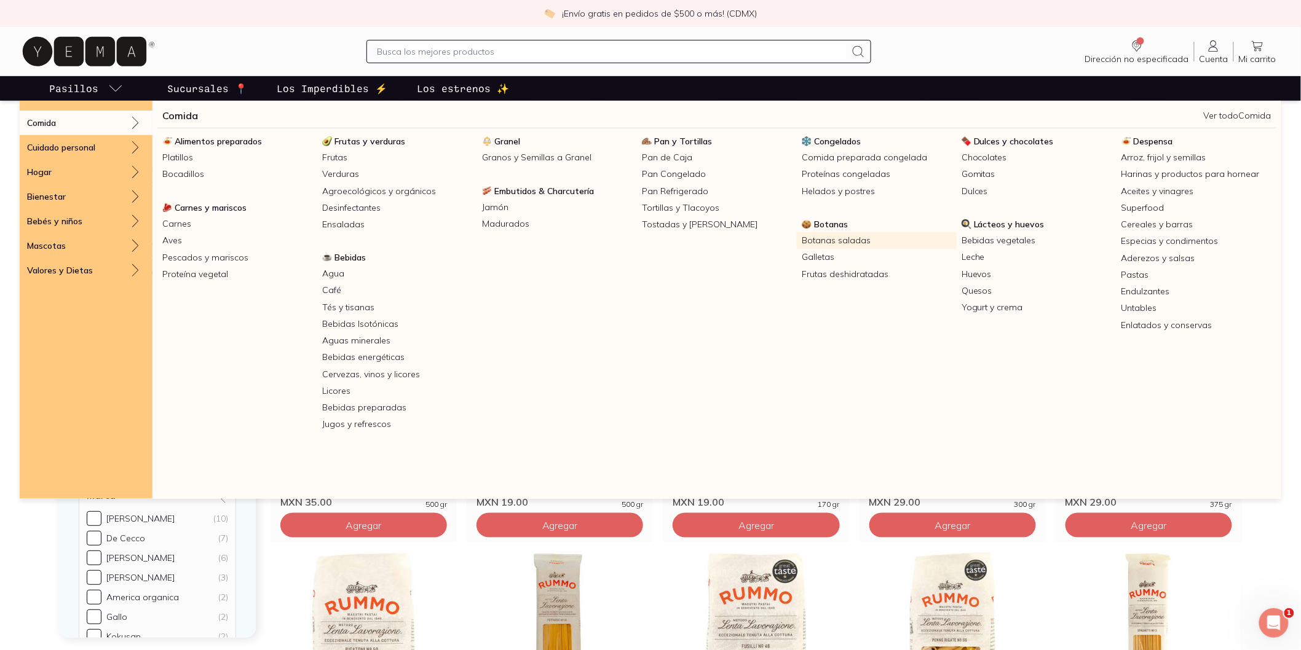
click at [839, 244] on link "Botanas saladas" at bounding box center [877, 240] width 160 height 17
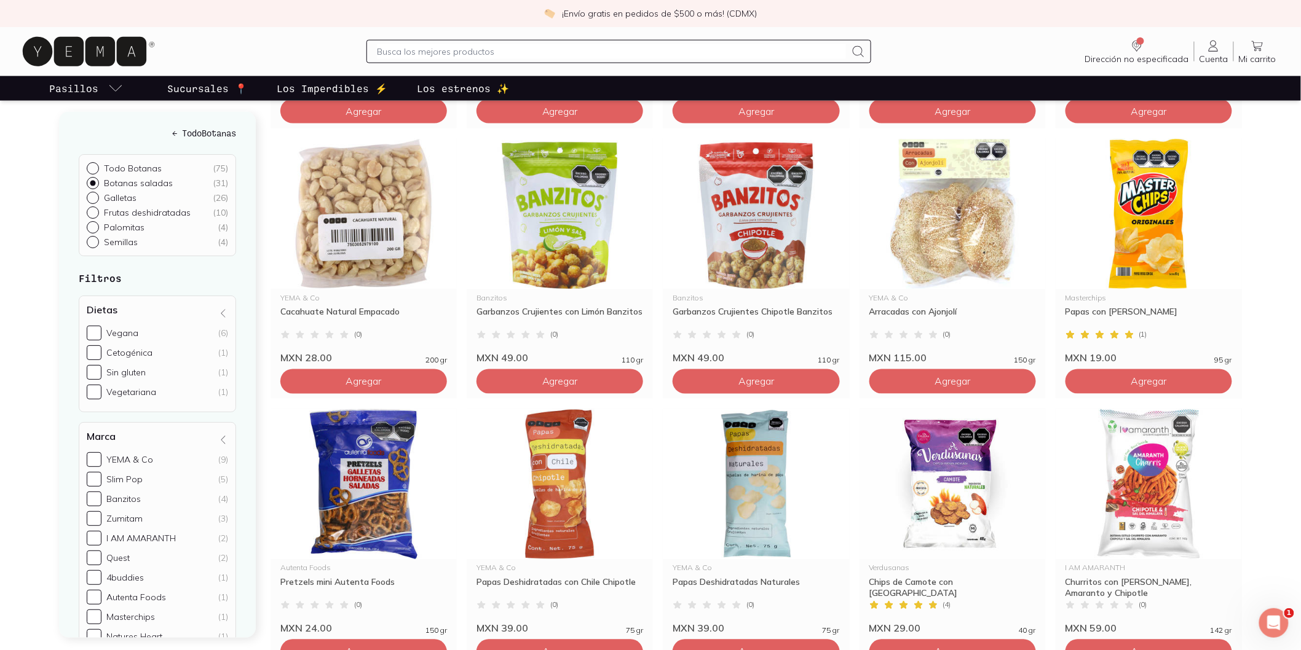
scroll to position [819, 0]
